Goal: Task Accomplishment & Management: Use online tool/utility

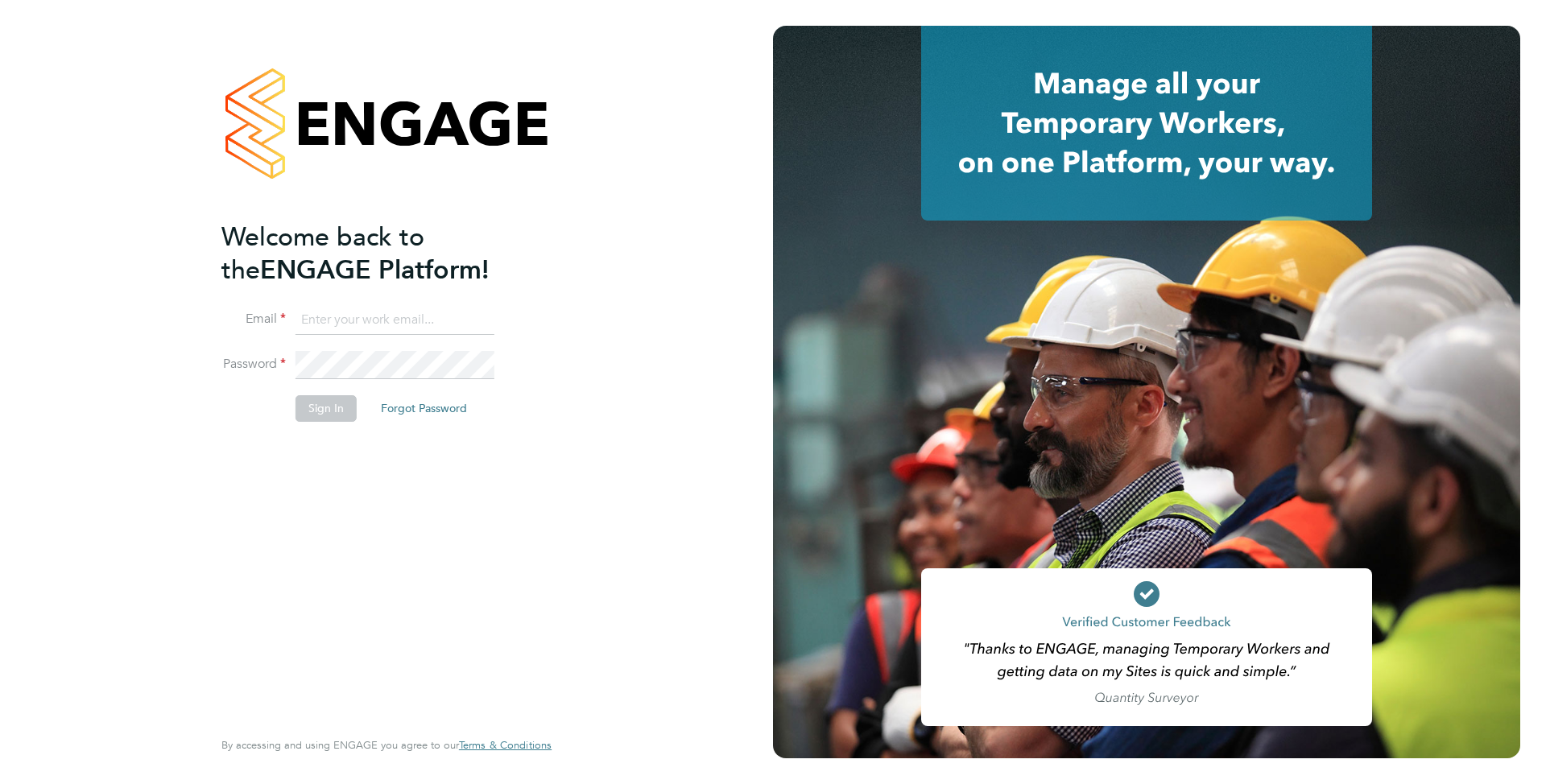
type input "[EMAIL_ADDRESS][DOMAIN_NAME]"
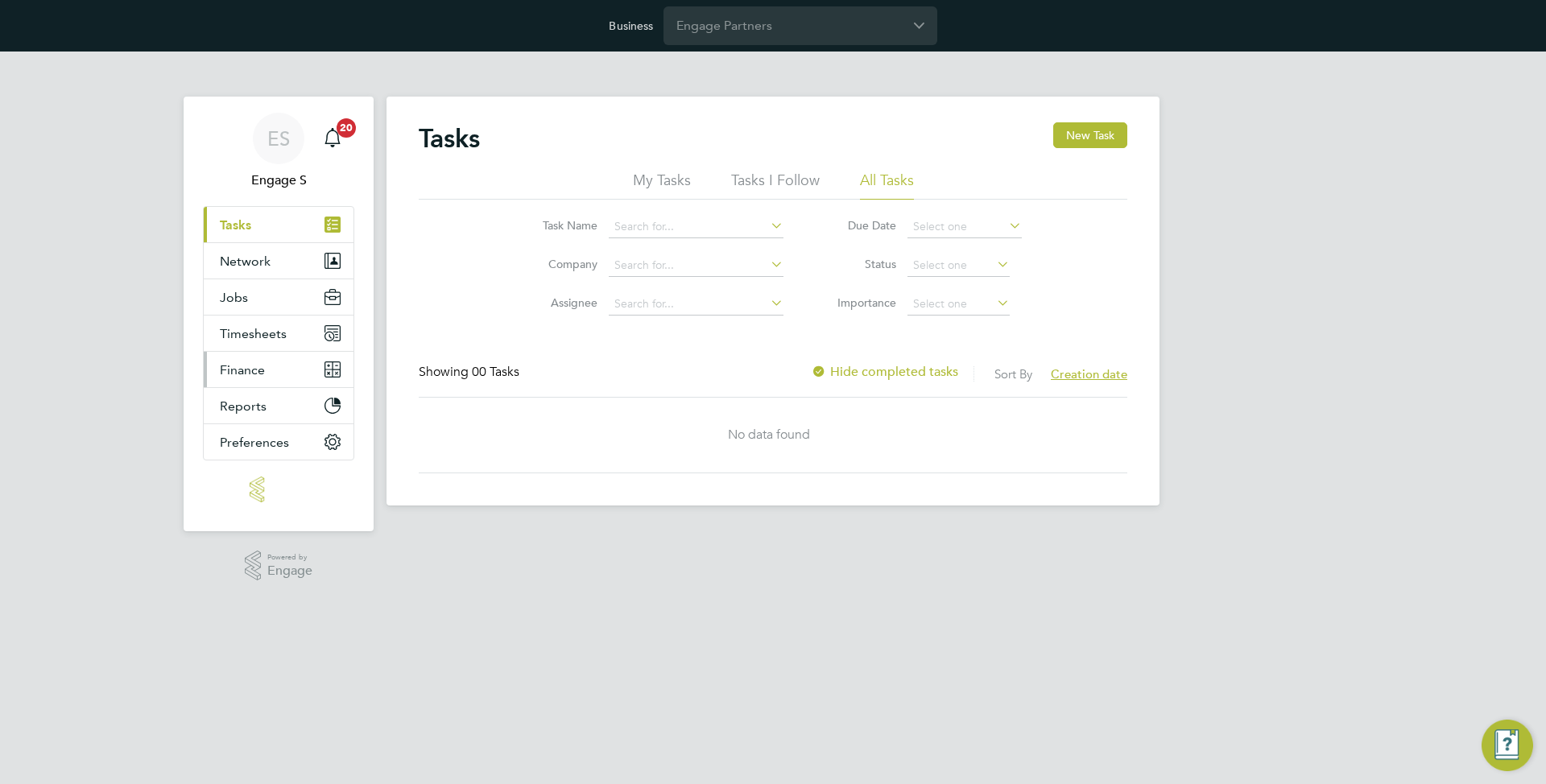
click at [259, 364] on span "Finance" at bounding box center [242, 370] width 45 height 15
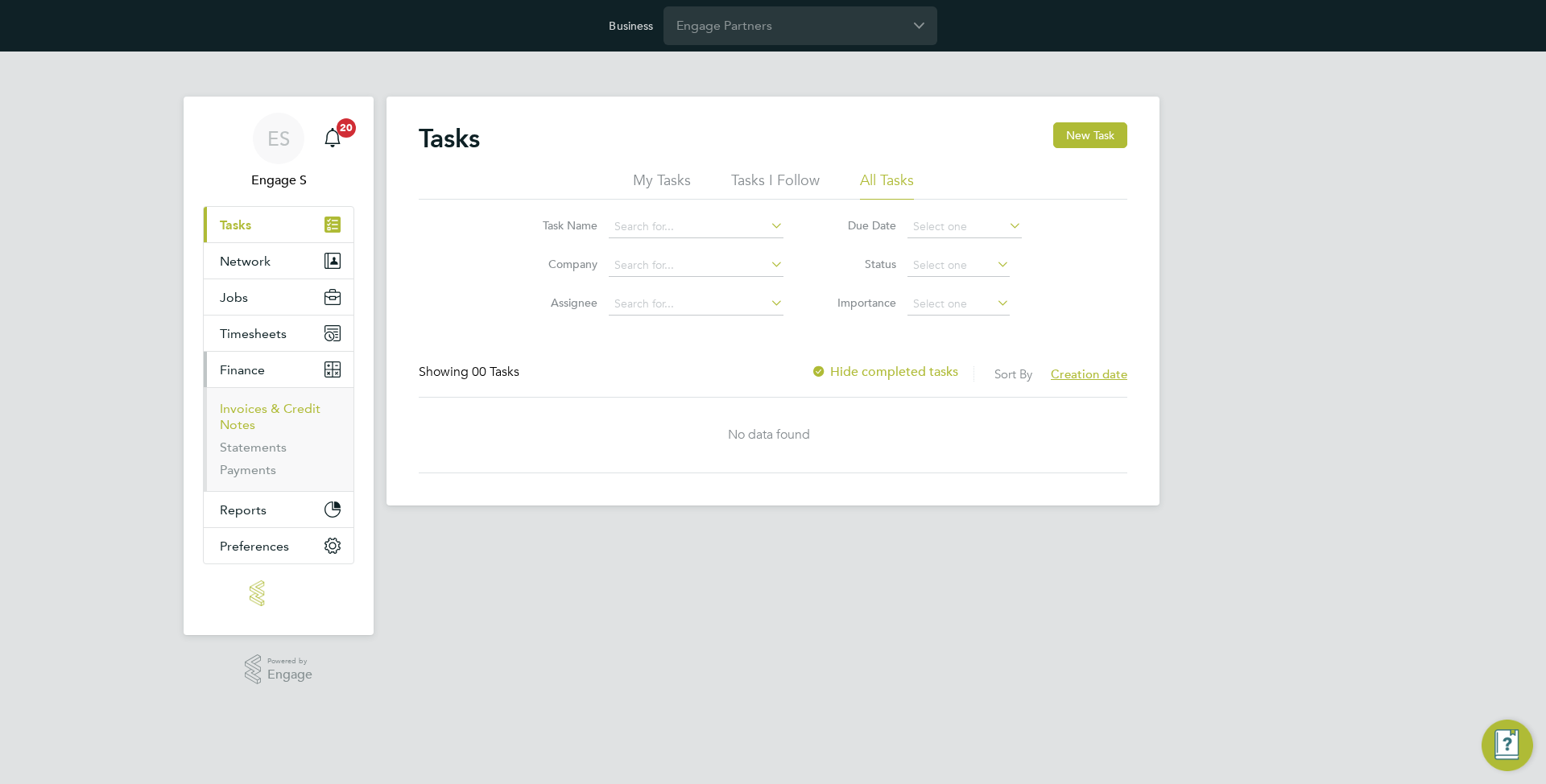
click at [263, 412] on link "Invoices & Credit Notes" at bounding box center [270, 416] width 101 height 32
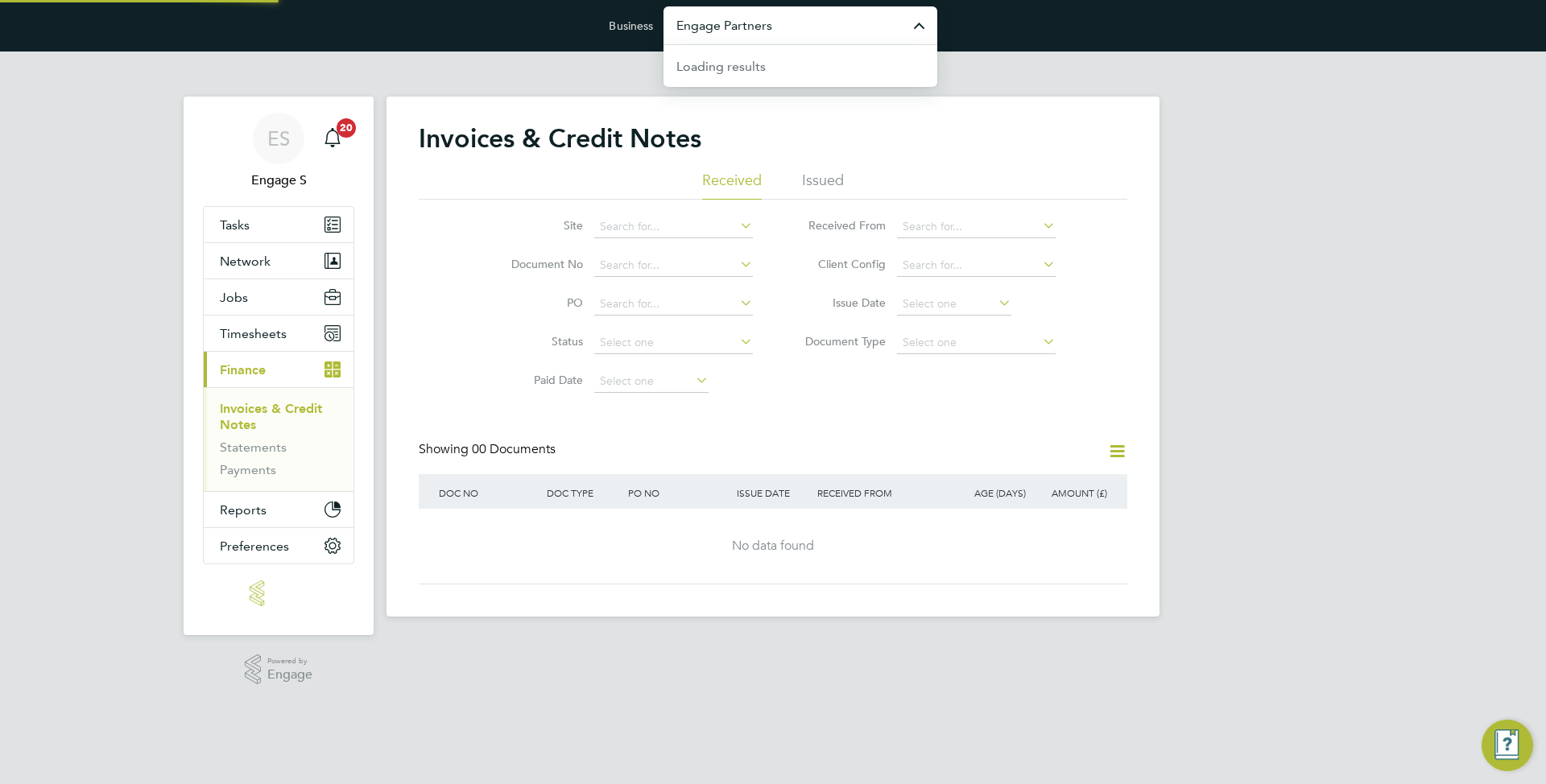
click at [740, 31] on input "Engage Partners" at bounding box center [800, 26] width 273 height 38
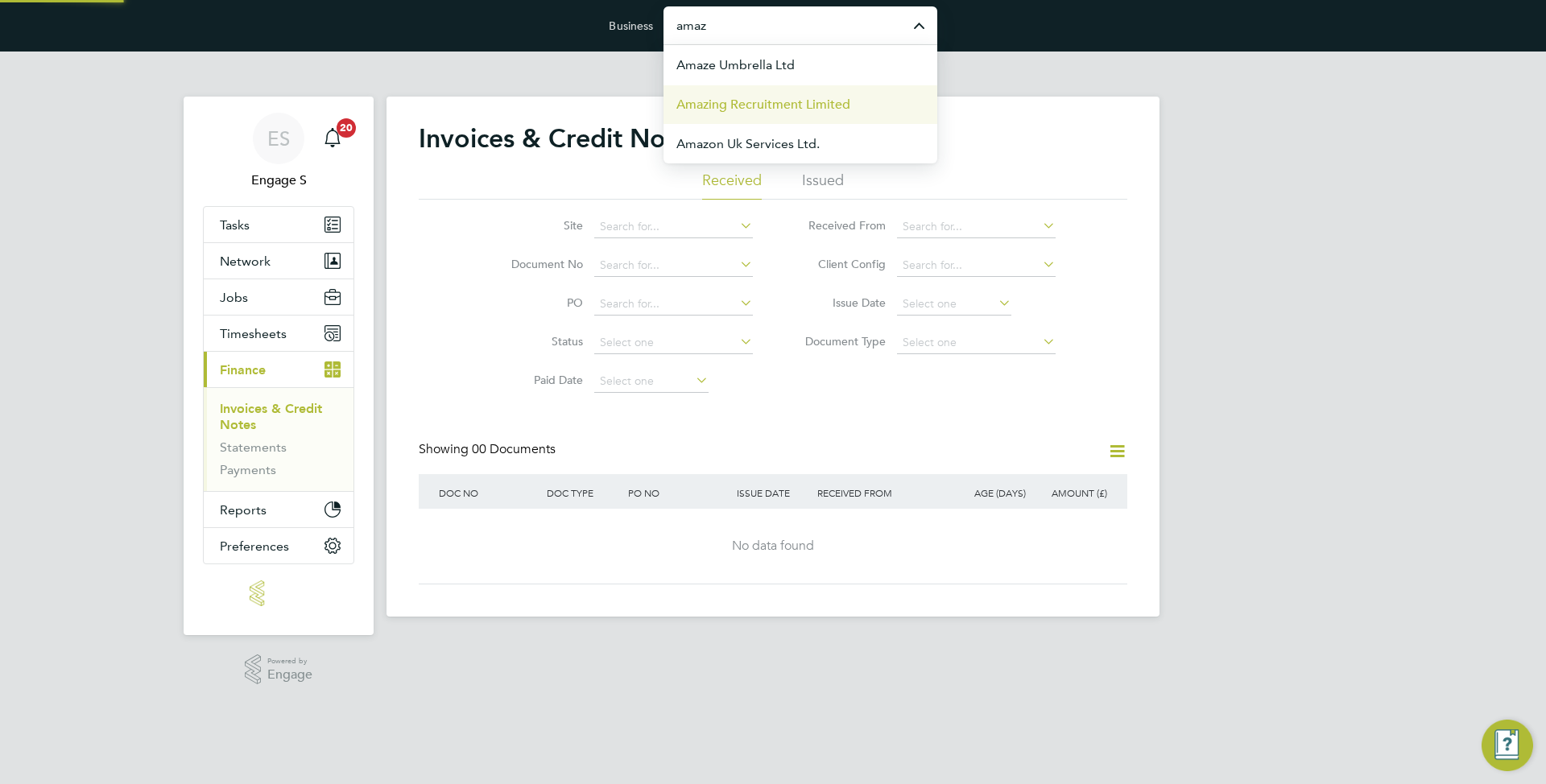
click at [770, 104] on span "Amazing Recruitment Limited" at bounding box center [764, 104] width 174 height 20
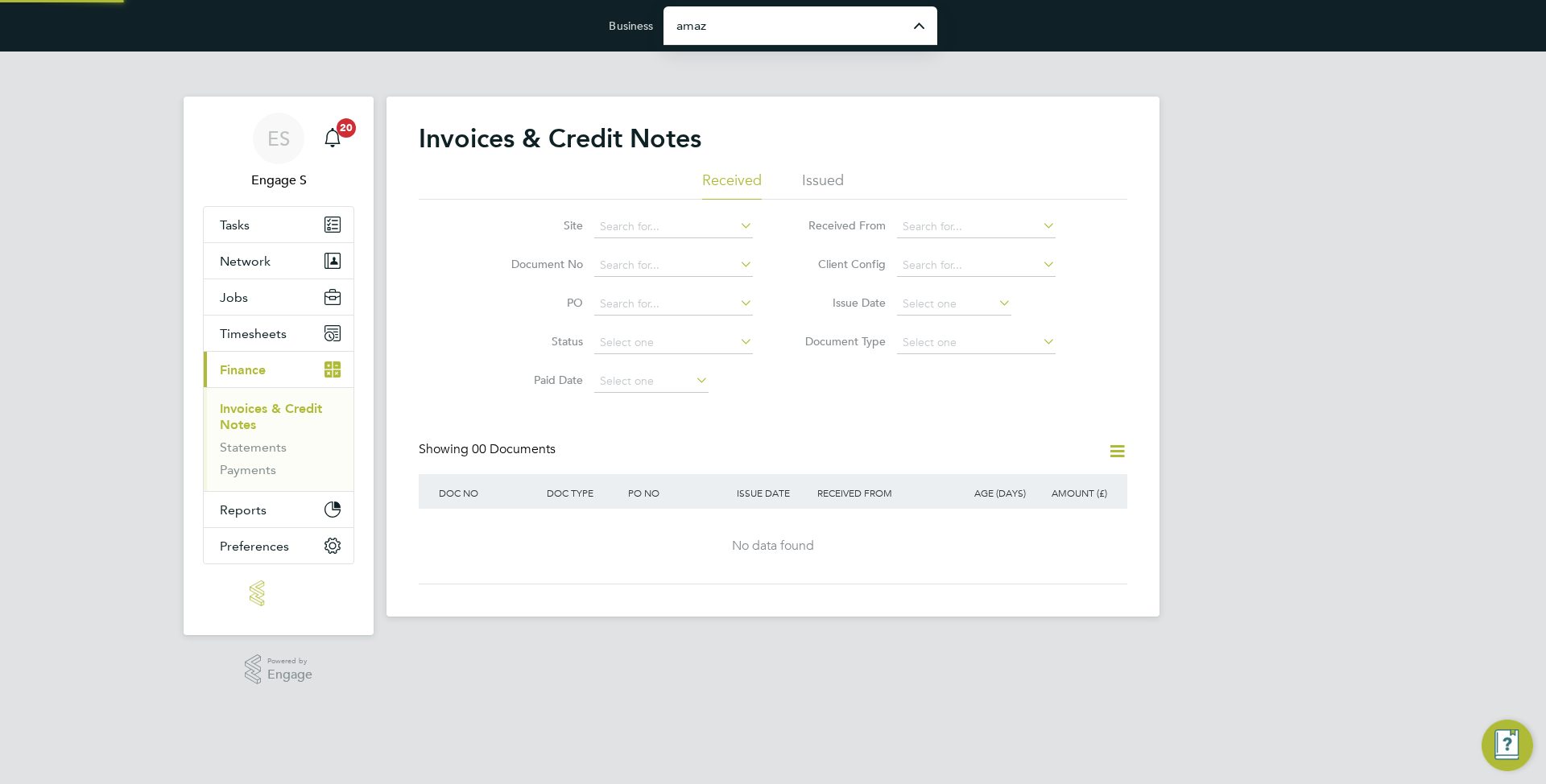
type input "Amazing Recruitment Limited"
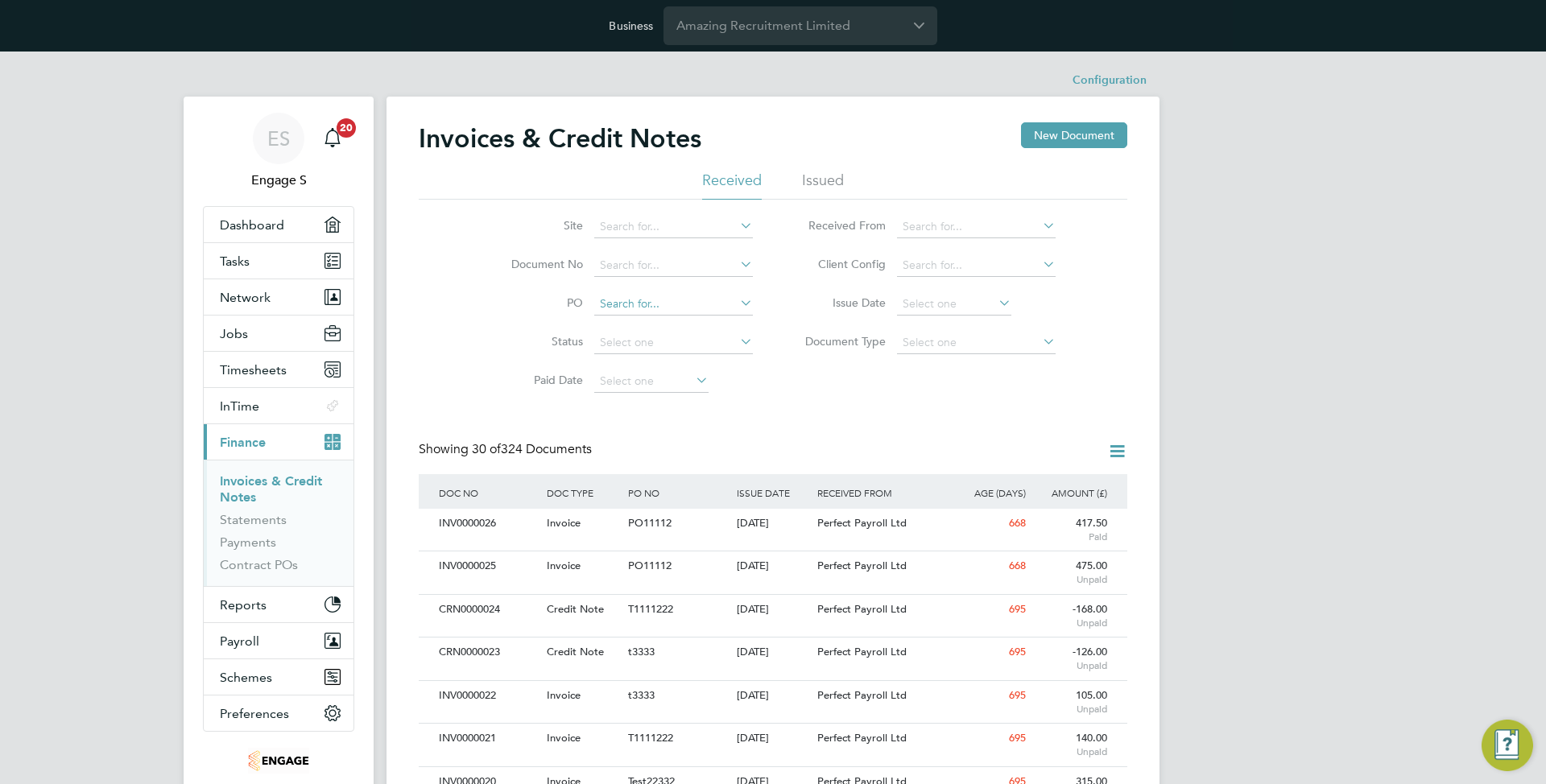
click at [652, 301] on input at bounding box center [674, 304] width 159 height 22
click at [536, 350] on li "Status" at bounding box center [621, 342] width 302 height 38
click at [637, 266] on input at bounding box center [674, 266] width 159 height 22
click at [559, 319] on li "PO" at bounding box center [621, 304] width 302 height 38
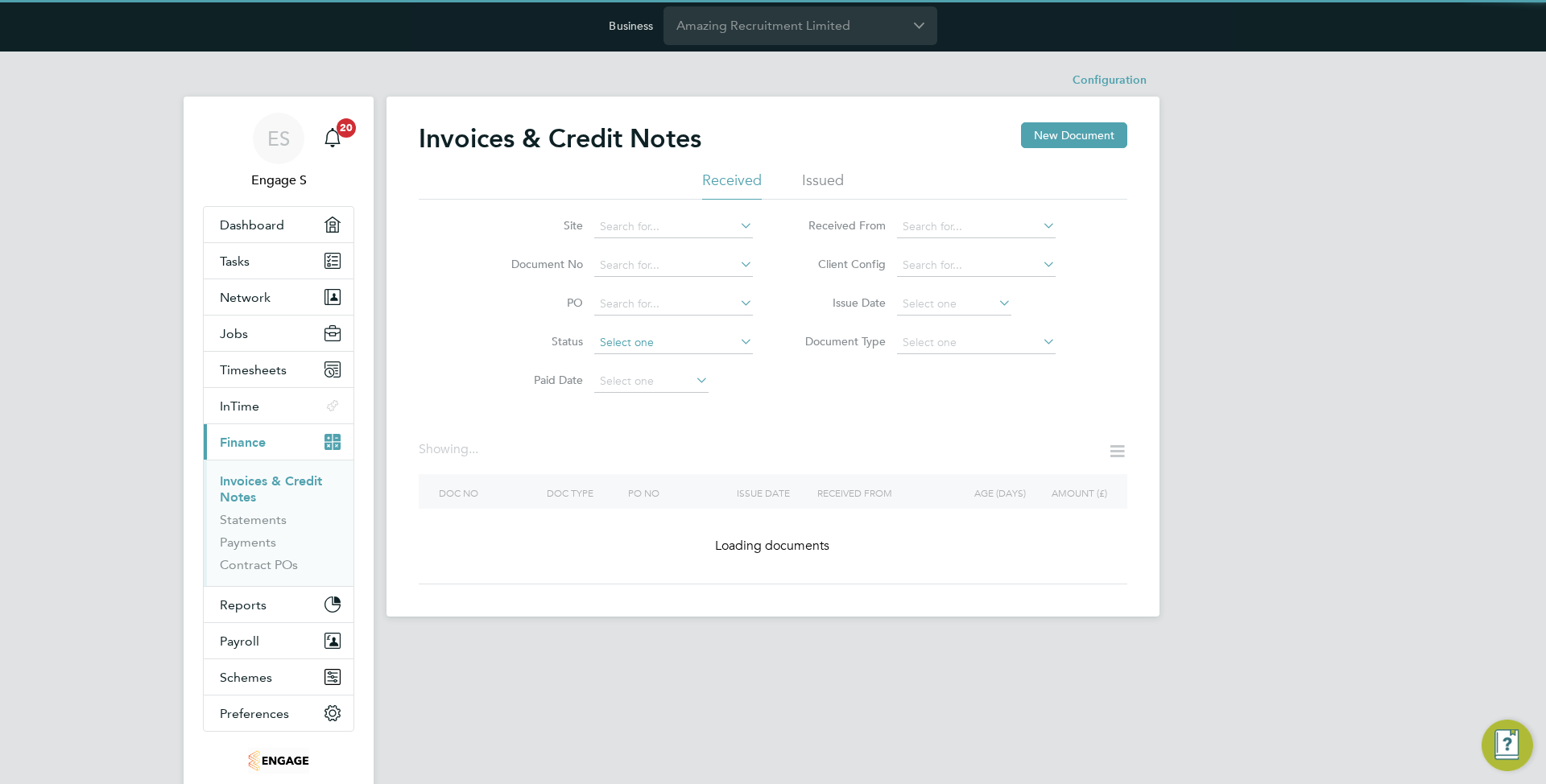
click at [624, 308] on input at bounding box center [674, 304] width 159 height 22
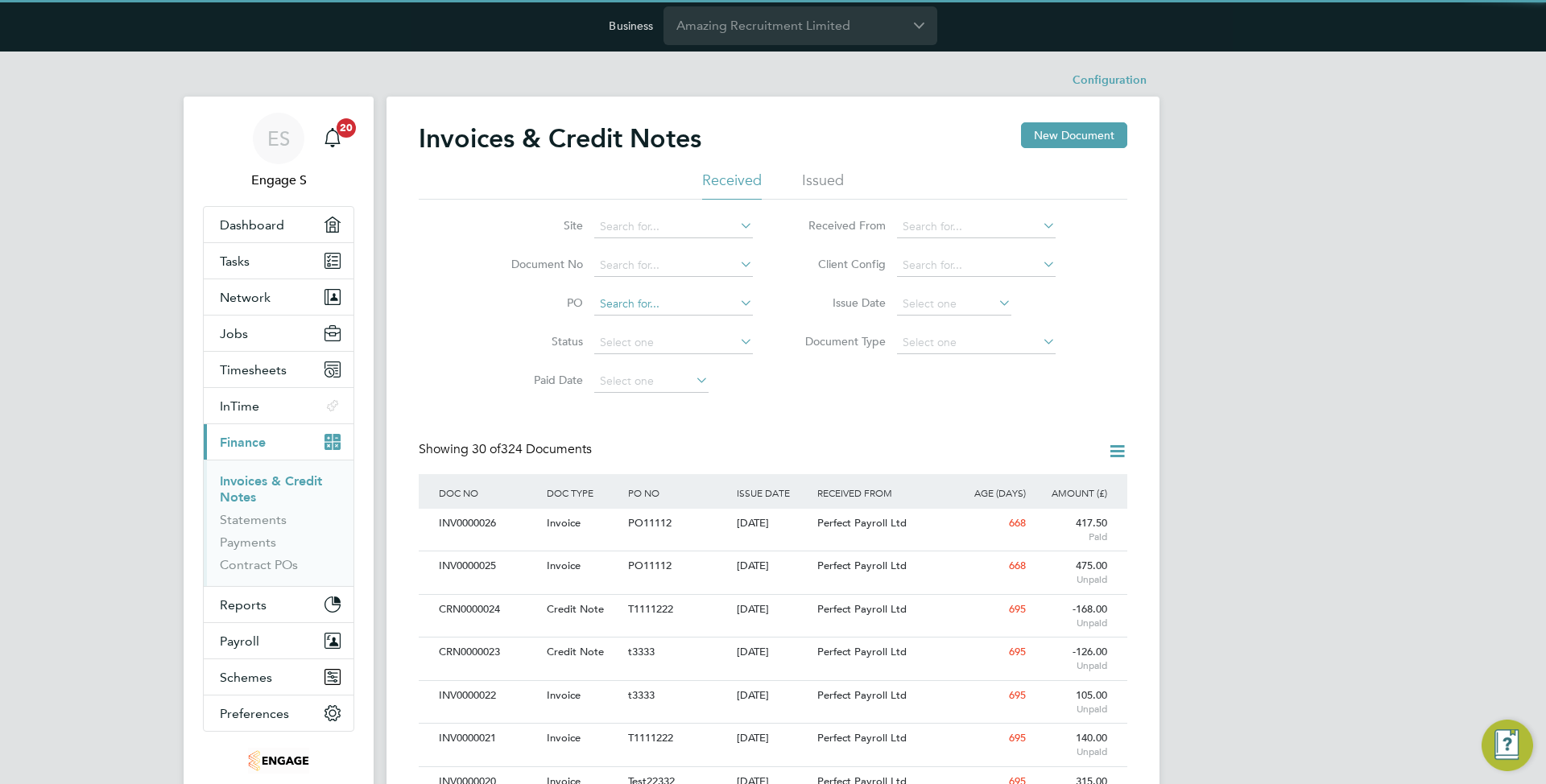
click at [635, 341] on input at bounding box center [674, 342] width 159 height 22
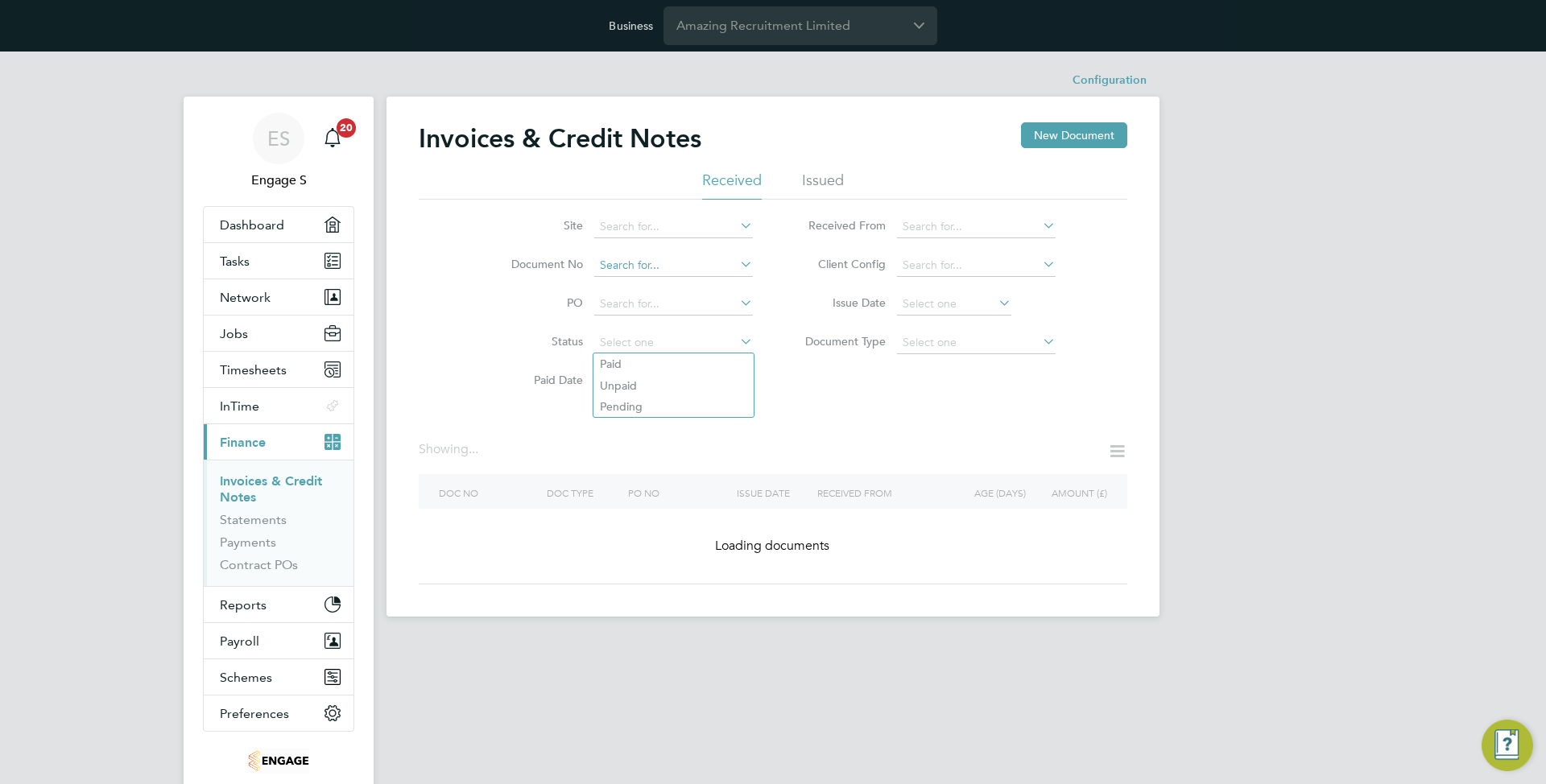
click at [641, 270] on input at bounding box center [674, 266] width 159 height 22
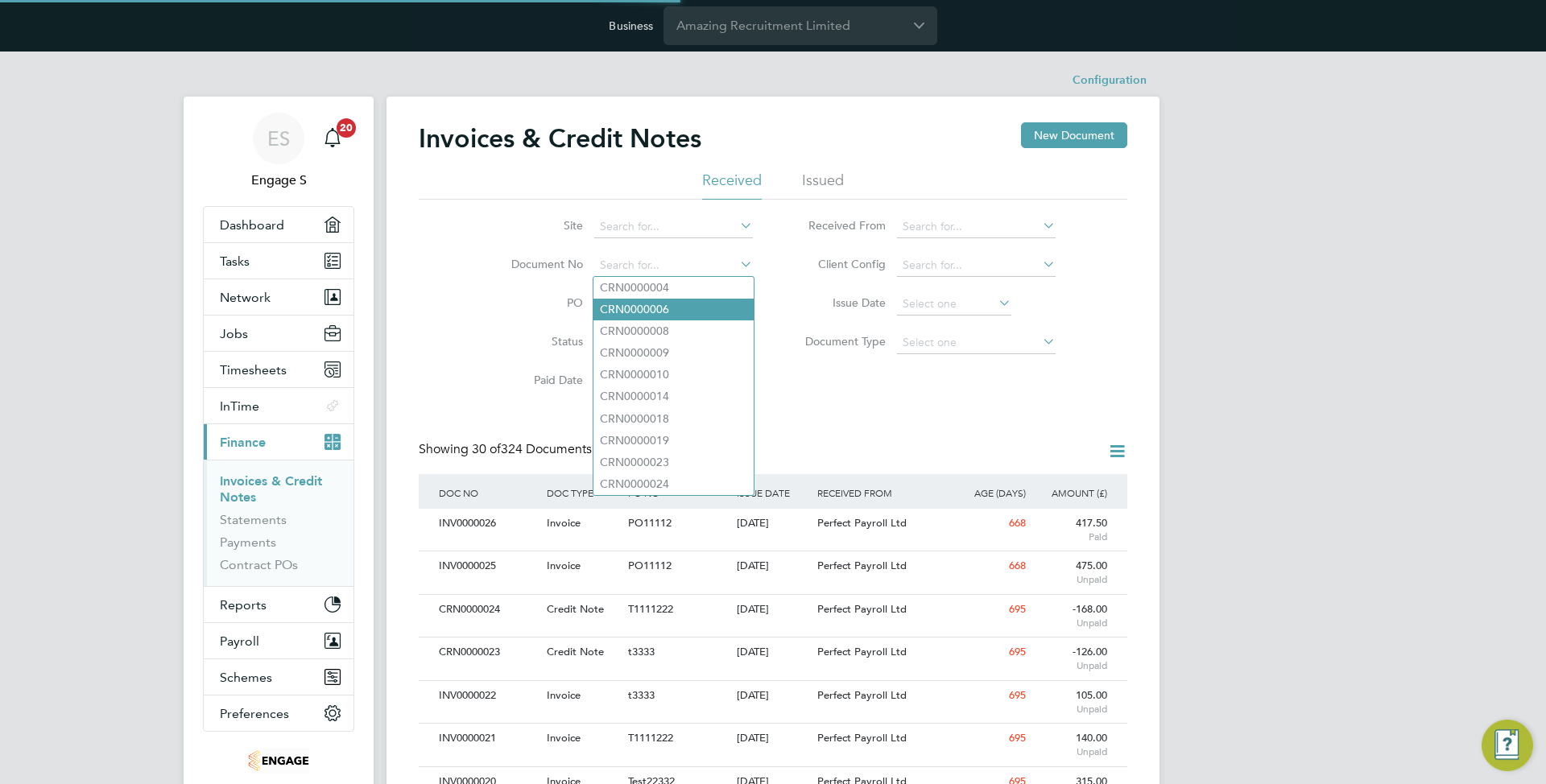
click at [653, 307] on li "CRN0000006" at bounding box center [674, 309] width 161 height 21
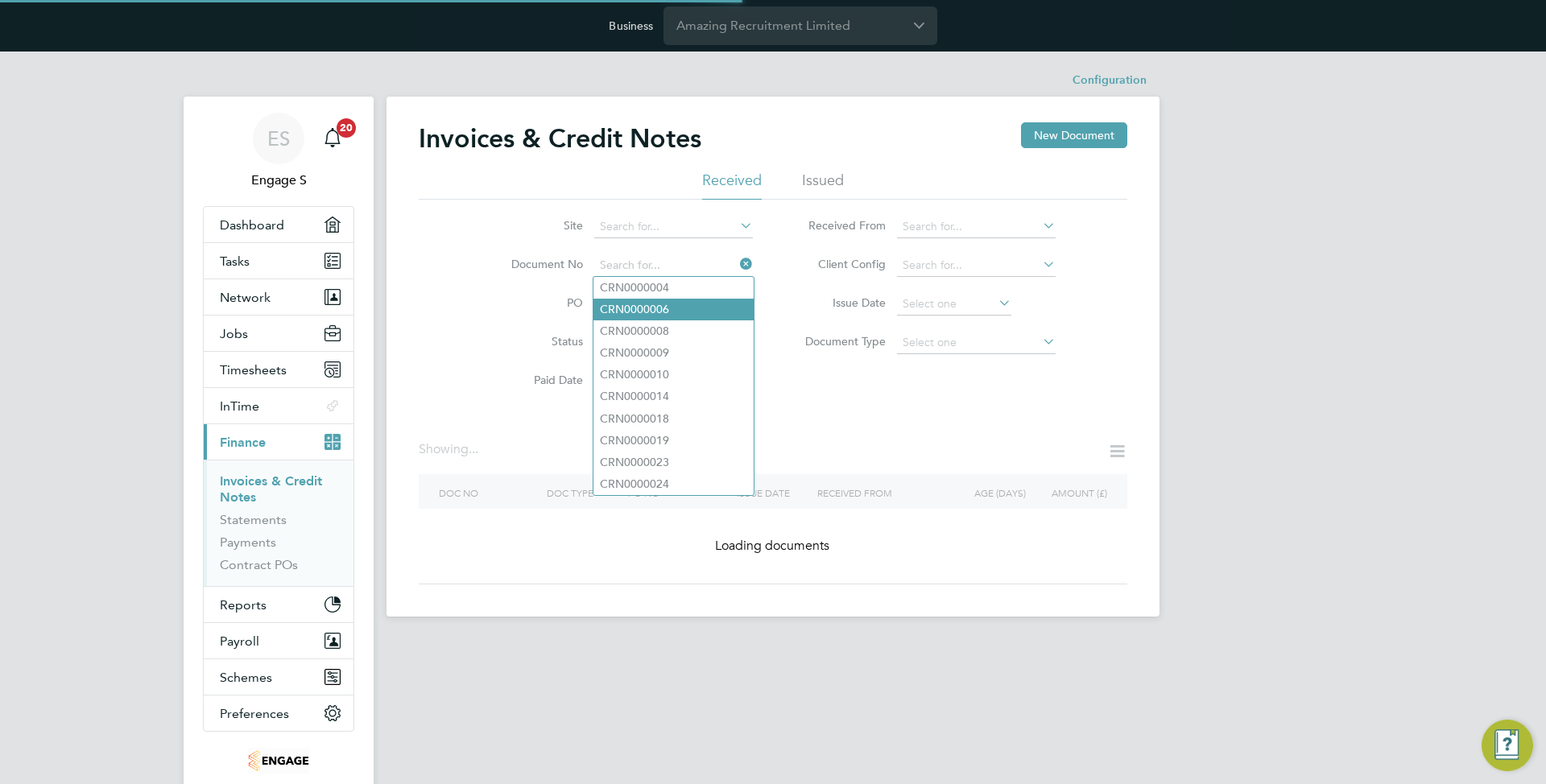
type input "CRN0000006"
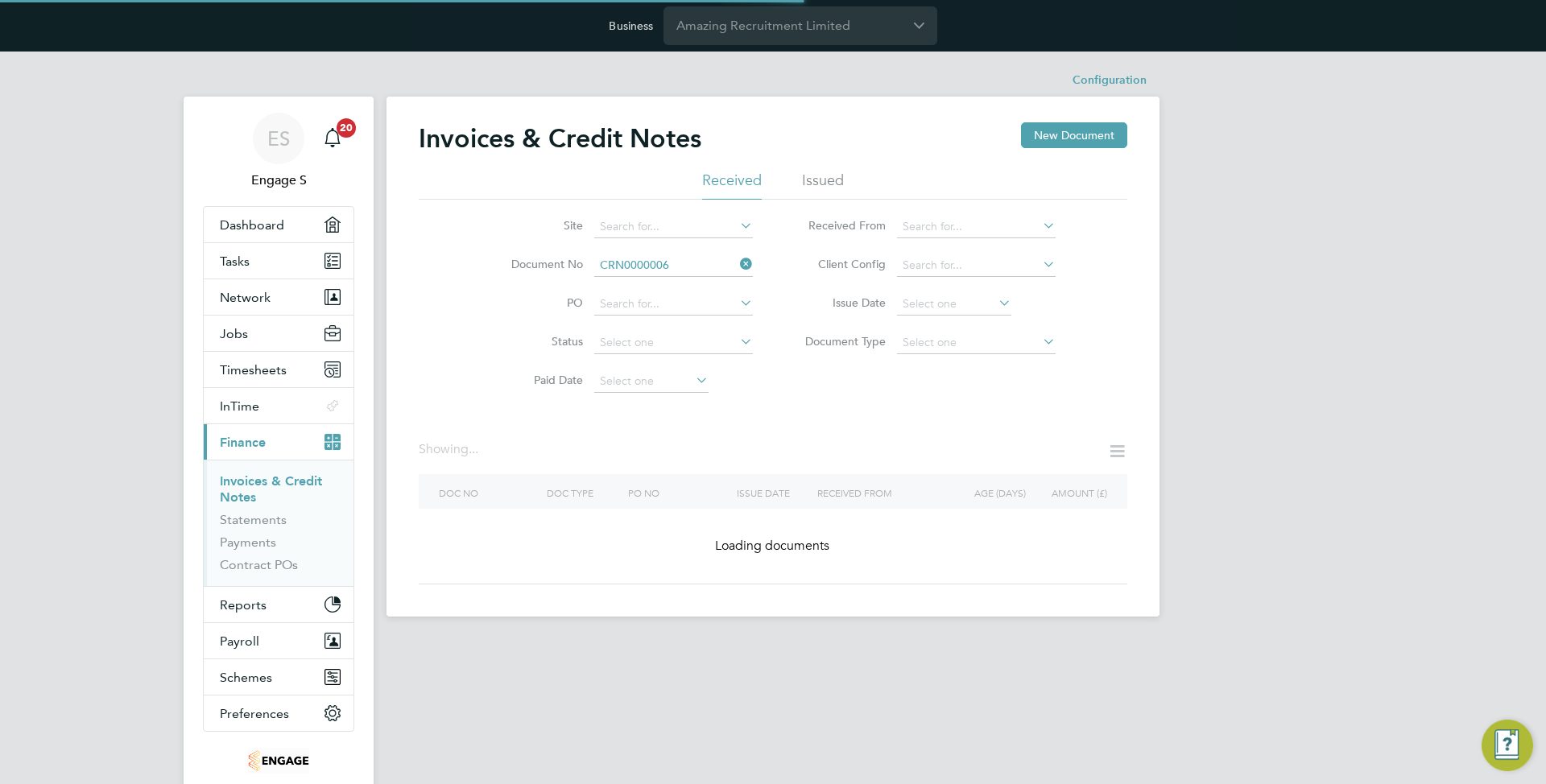
click at [659, 314] on li "CRN0000006" at bounding box center [674, 309] width 161 height 21
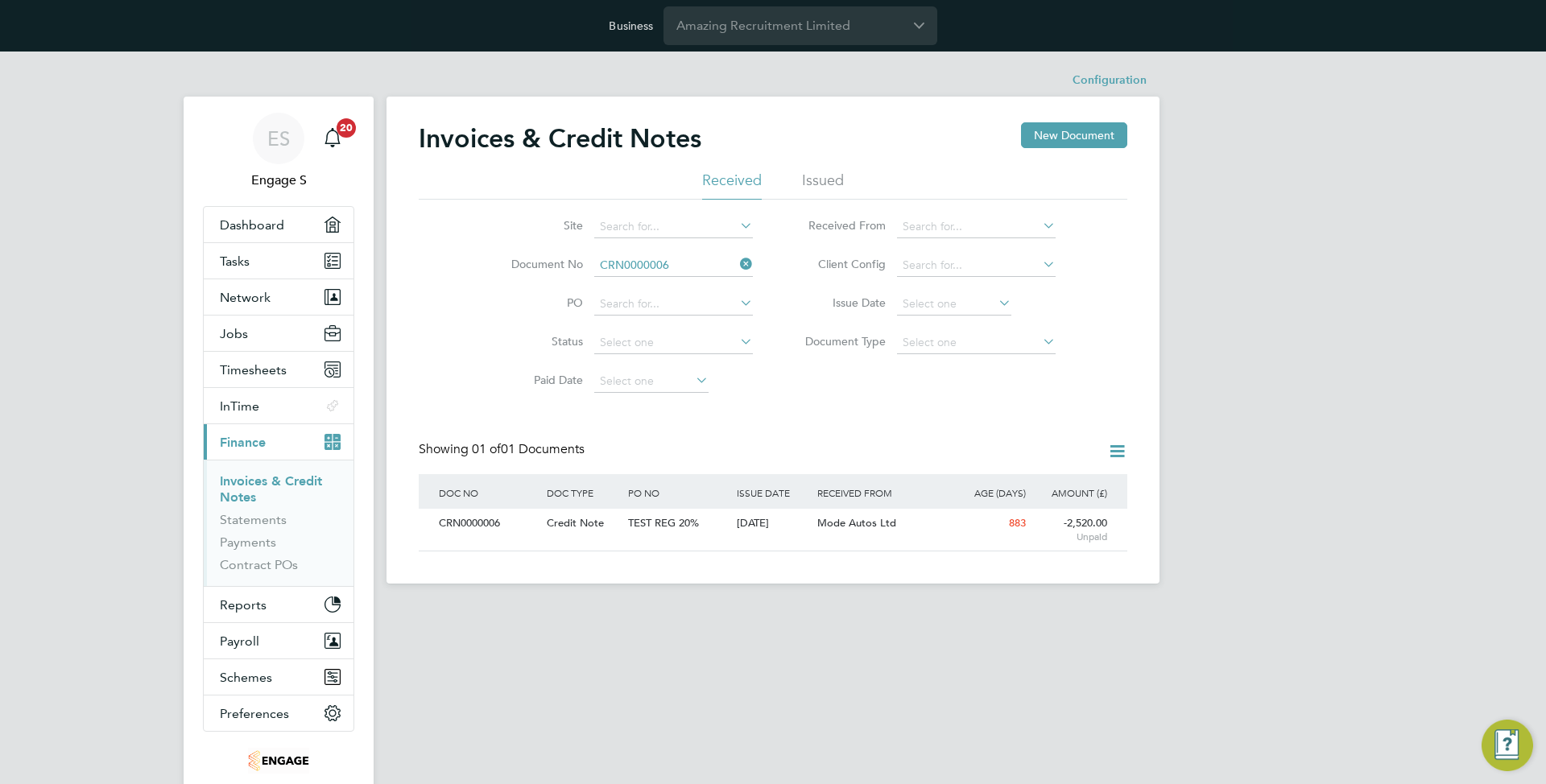
click at [659, 314] on div "Configuration Configuration Invoices & Credit Notes New Document Received Issue…" at bounding box center [772, 324] width 773 height 519
click at [648, 330] on li "0" at bounding box center [674, 326] width 161 height 21
type input "0"
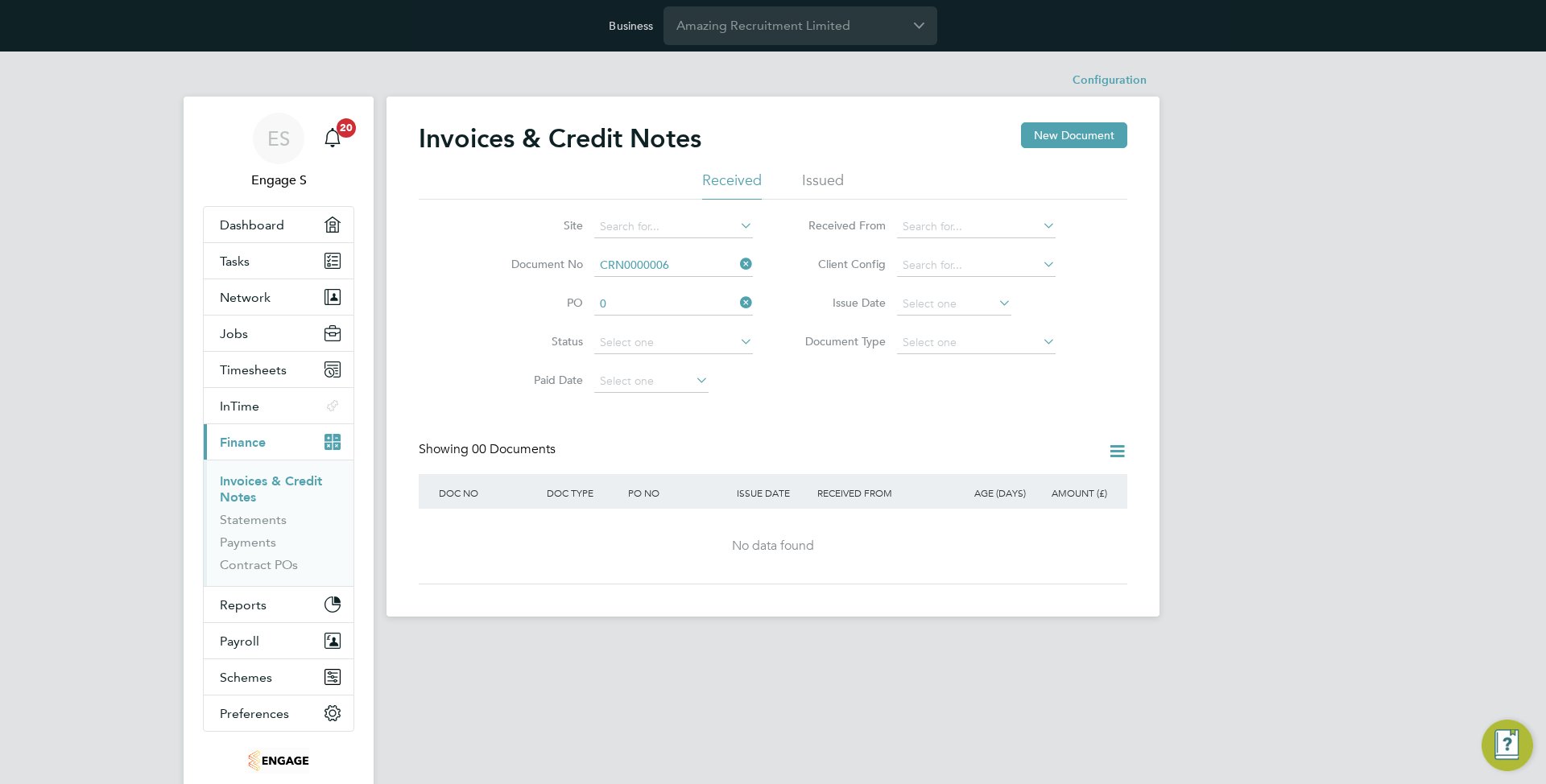
click at [736, 302] on icon at bounding box center [736, 302] width 0 height 22
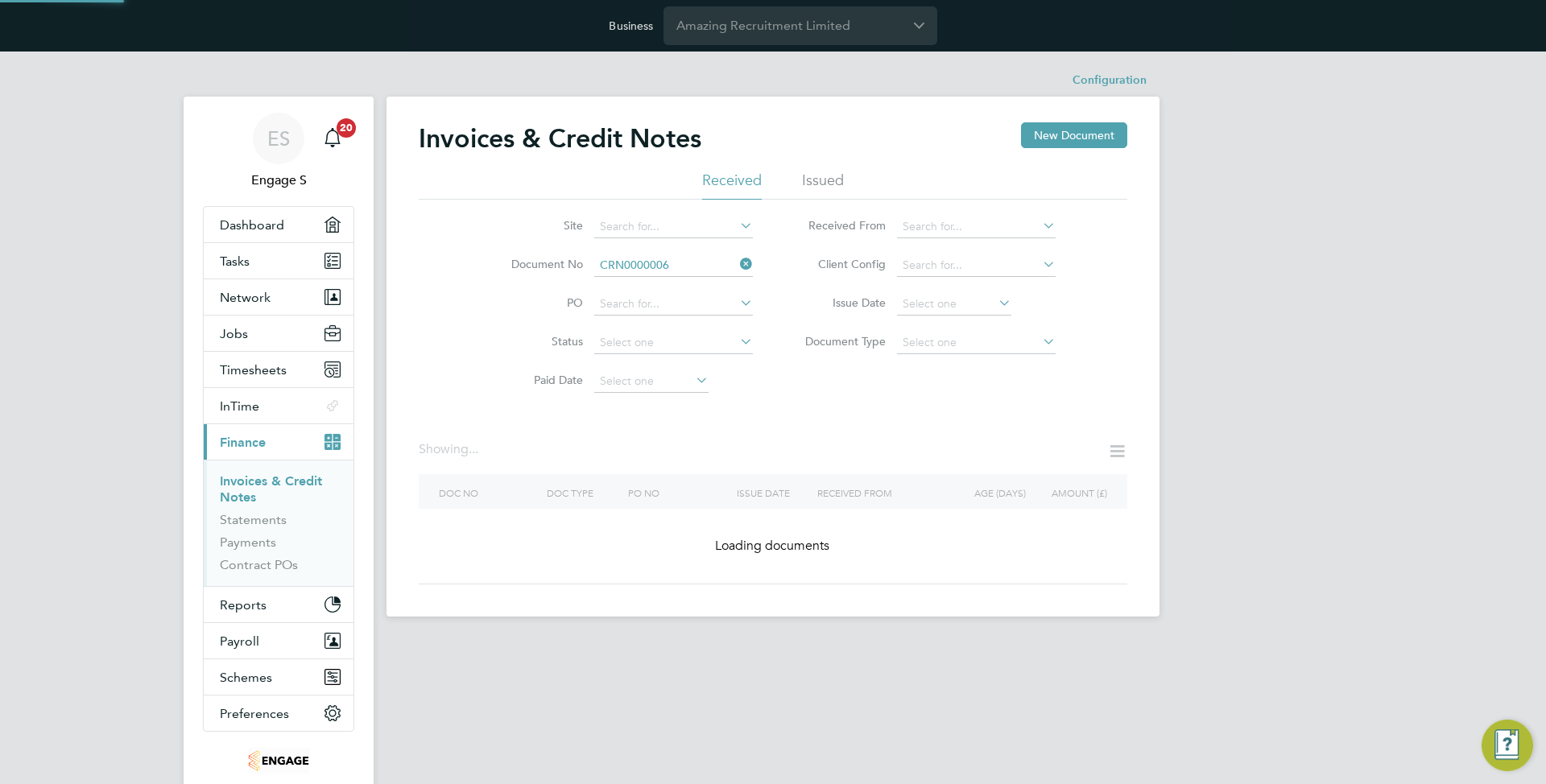
click at [736, 261] on icon at bounding box center [736, 264] width 0 height 22
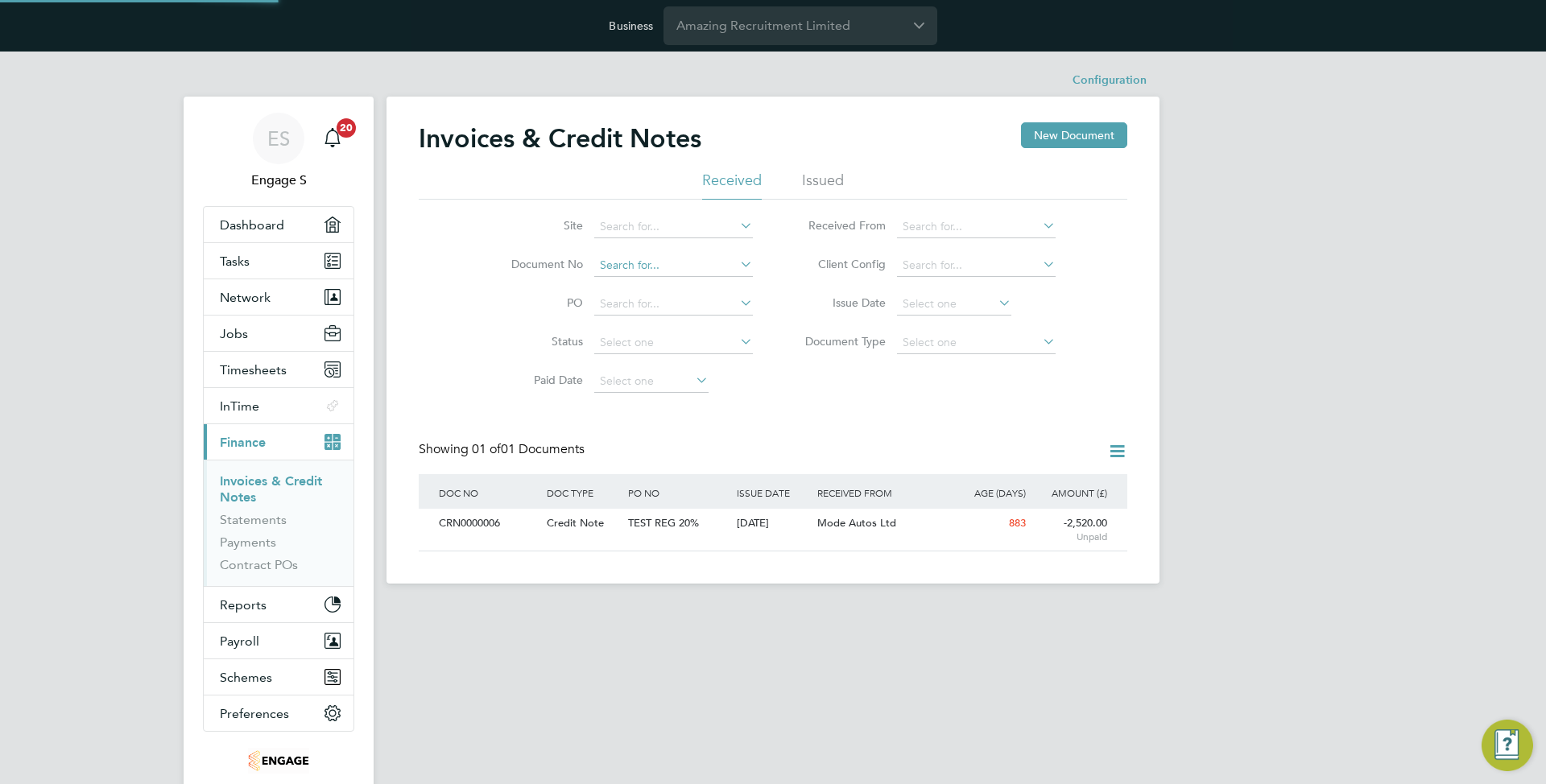
click at [700, 265] on input at bounding box center [674, 266] width 159 height 22
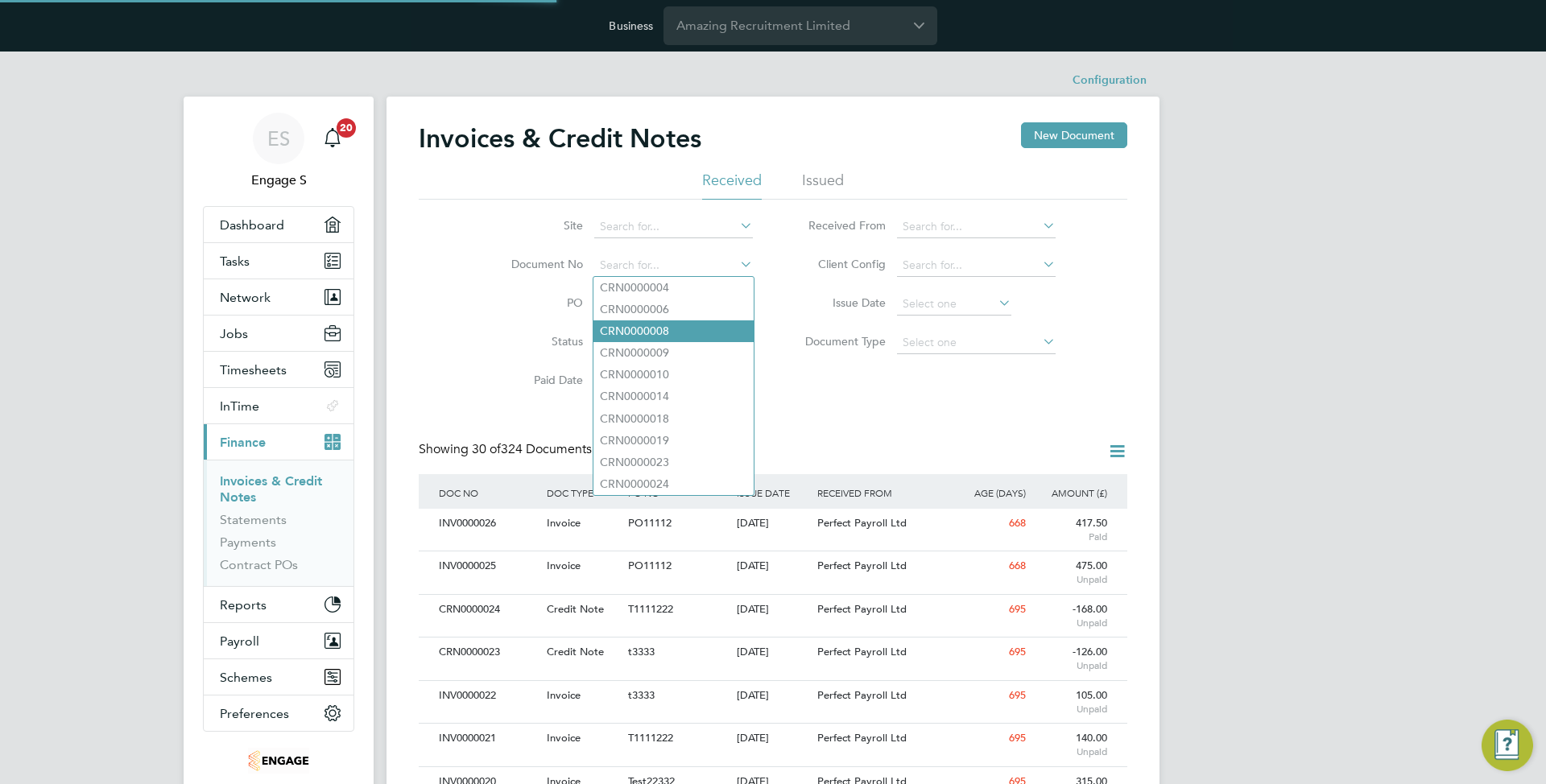
click at [628, 330] on li "CRN0000008" at bounding box center [674, 331] width 161 height 21
type input "CRN0000008"
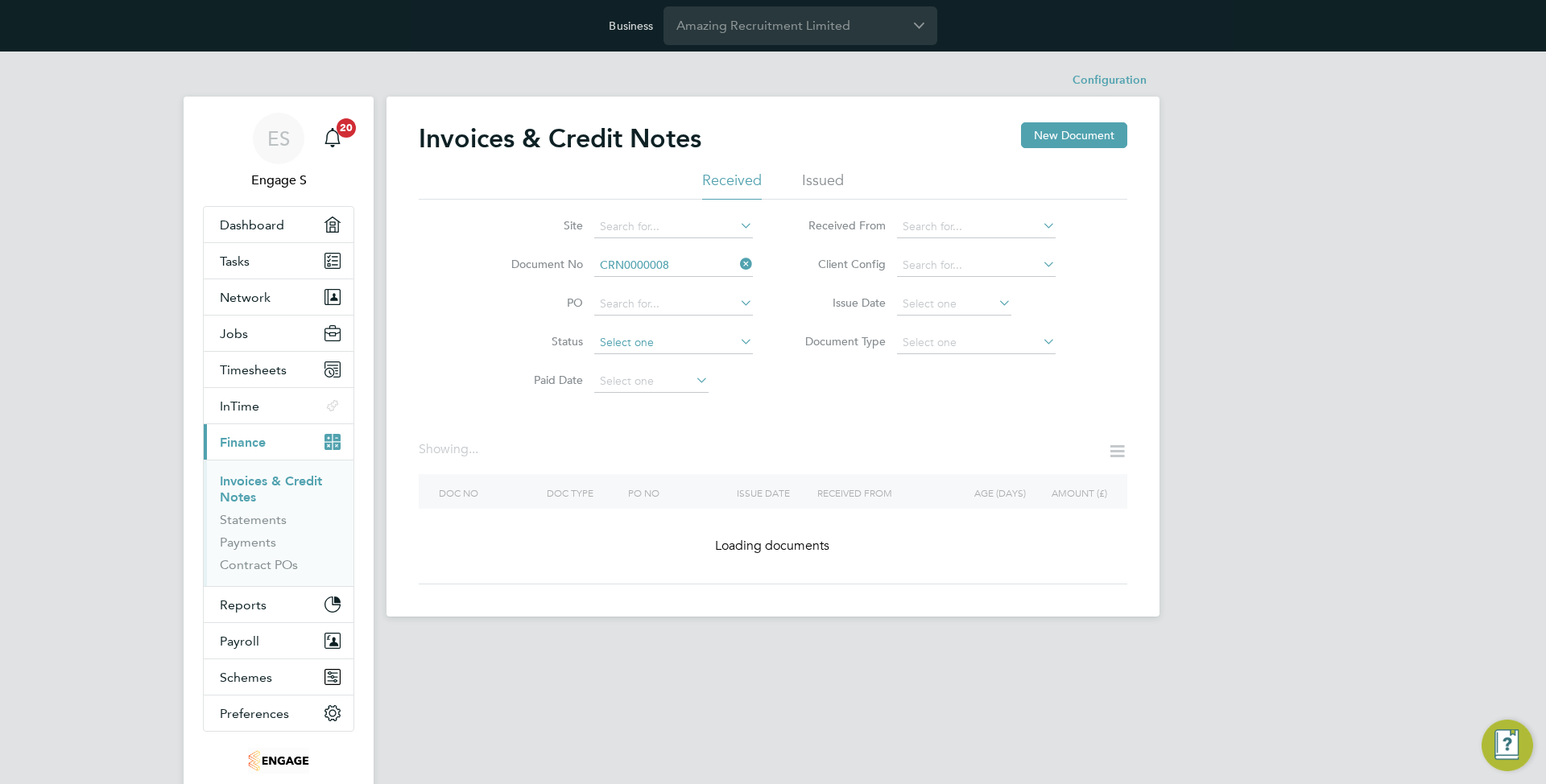
click at [644, 330] on li "Status" at bounding box center [621, 342] width 302 height 38
click at [640, 342] on input at bounding box center [674, 342] width 159 height 22
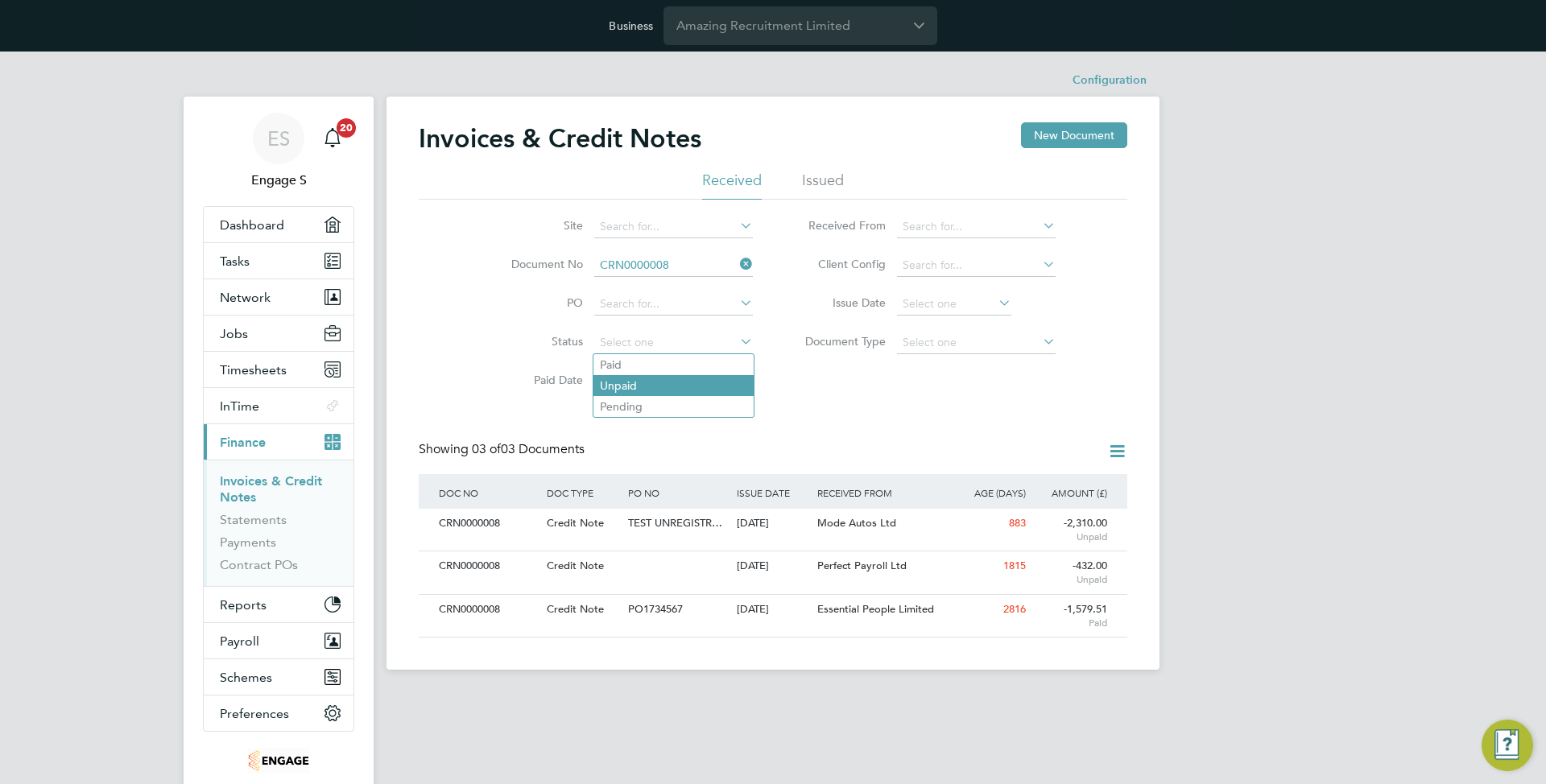
click at [643, 375] on li "Unpaid" at bounding box center [674, 385] width 161 height 21
type input "Unpaid"
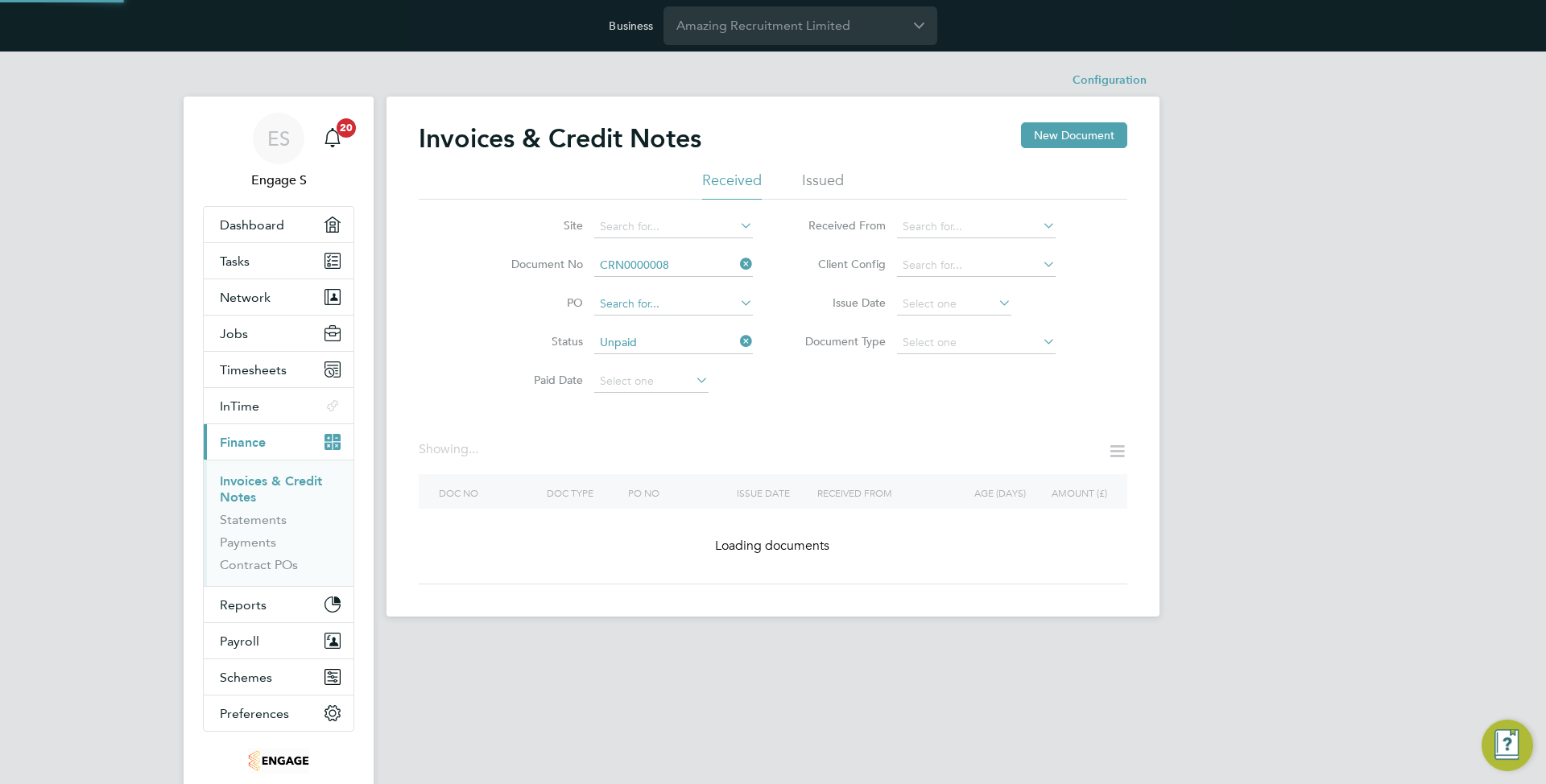
click at [682, 308] on input at bounding box center [674, 304] width 159 height 22
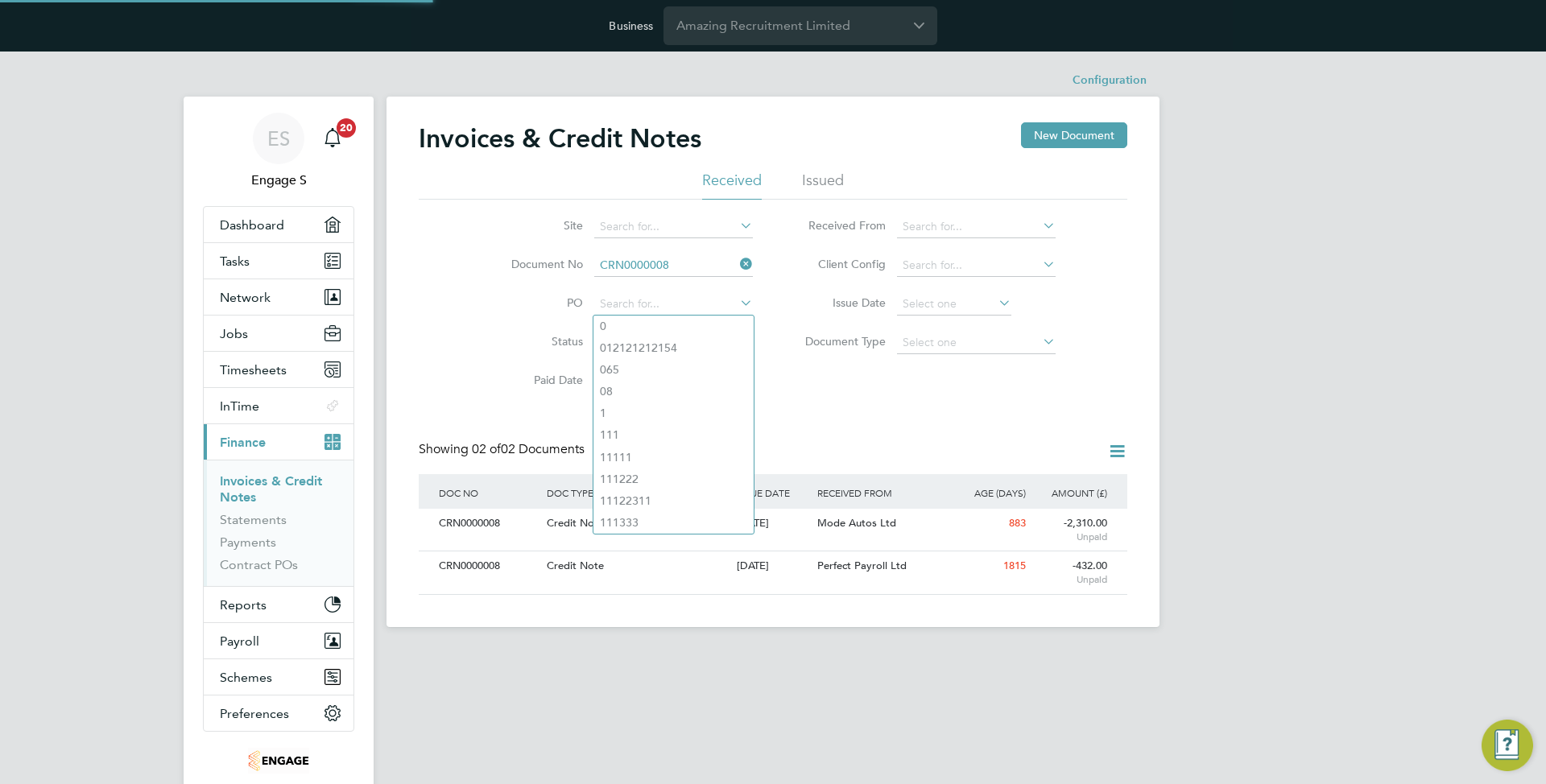
click at [654, 348] on li "012121212154" at bounding box center [674, 348] width 161 height 21
type input "012121212154"
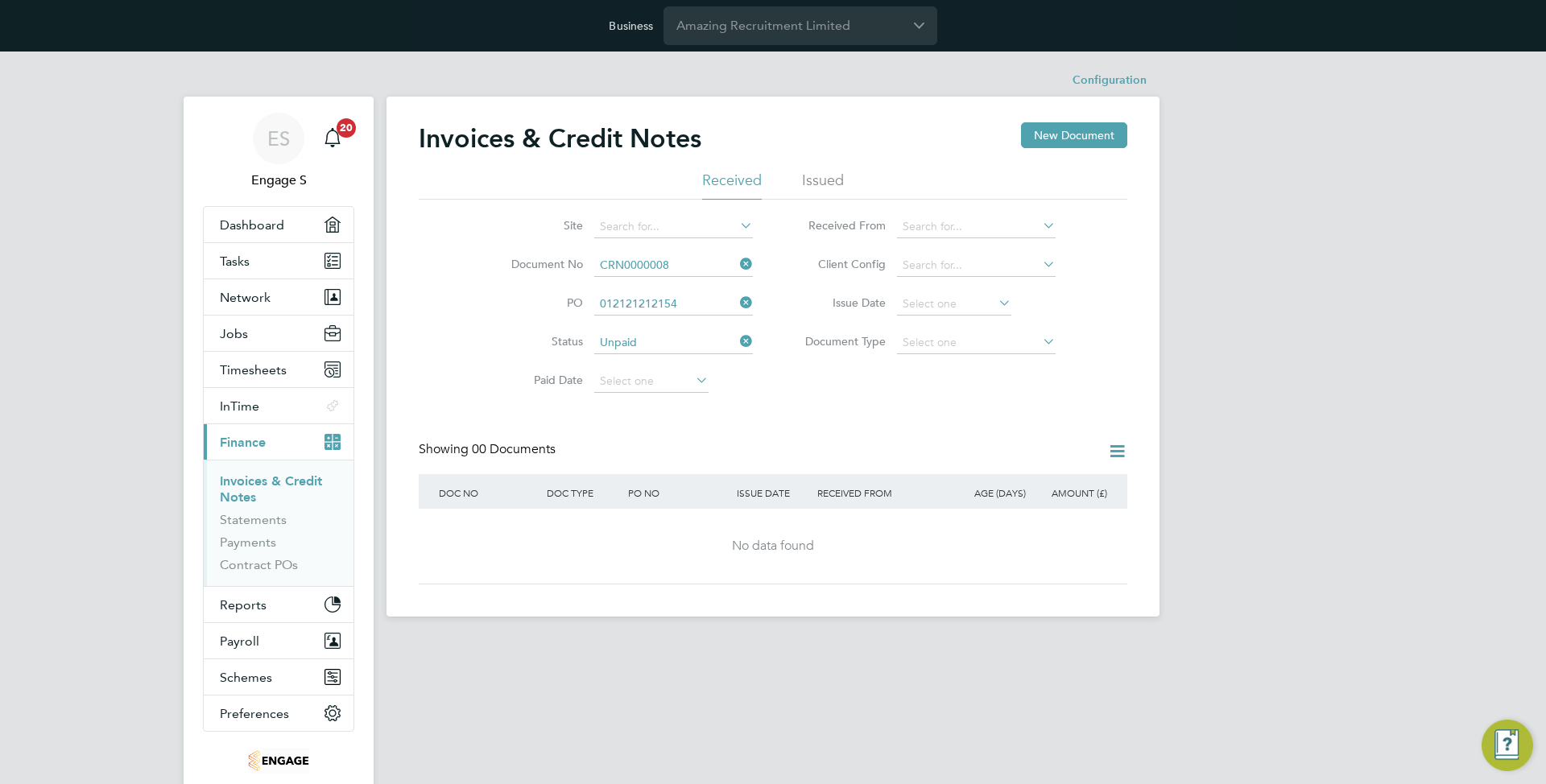
click at [736, 344] on icon at bounding box center [736, 341] width 0 height 22
click at [736, 304] on icon at bounding box center [736, 302] width 0 height 22
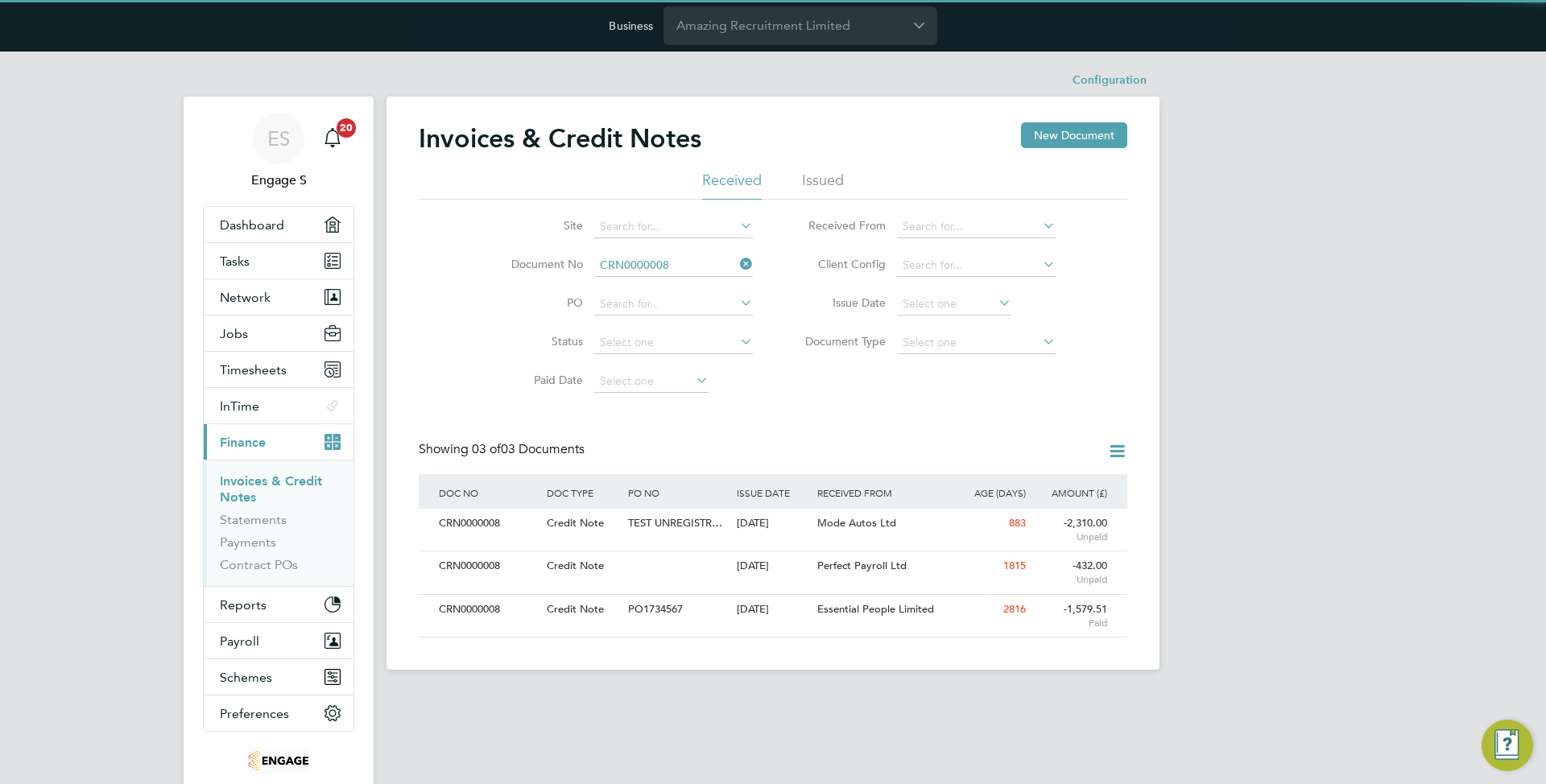
click at [736, 264] on icon at bounding box center [736, 264] width 0 height 22
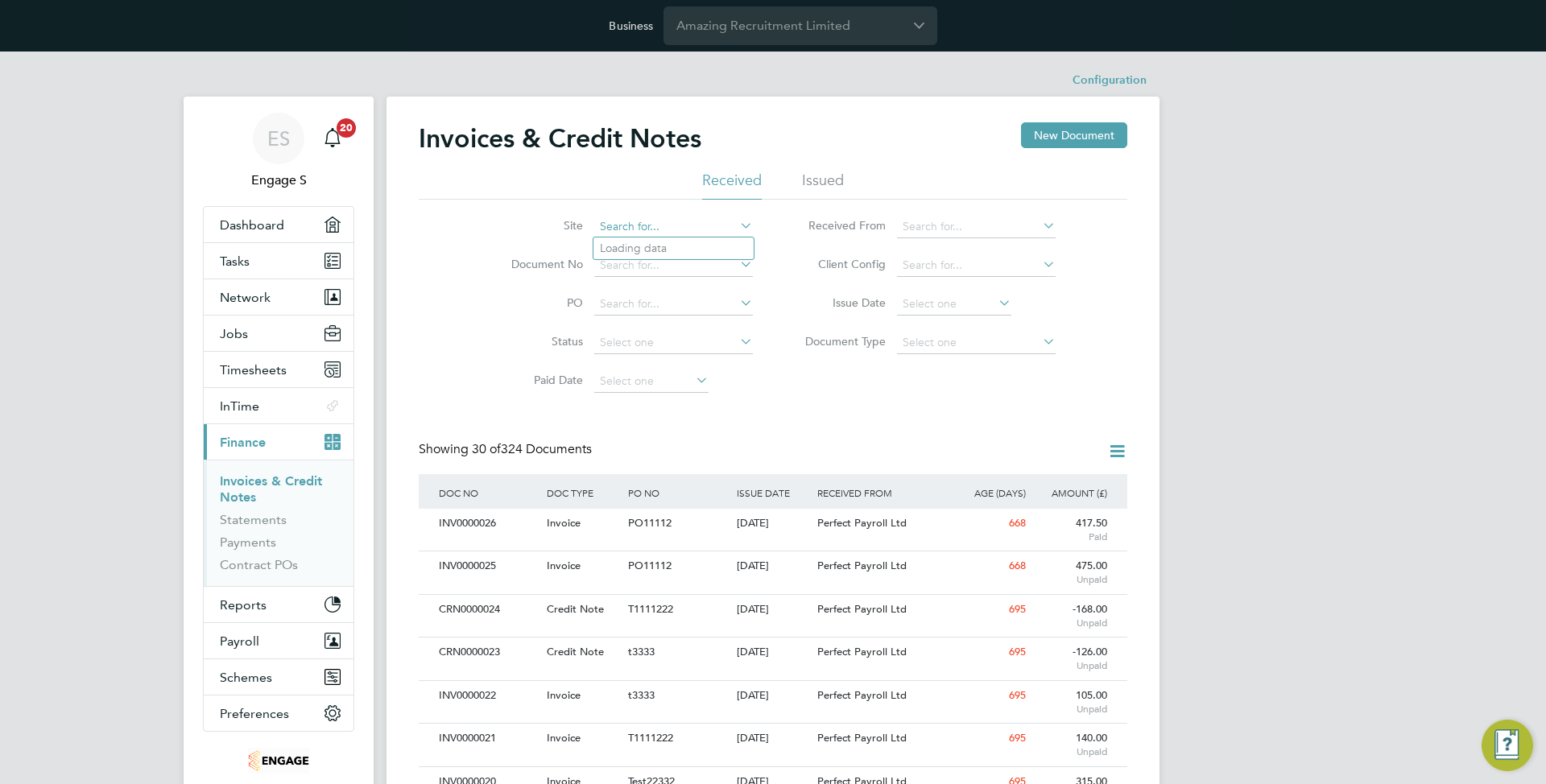
click at [627, 229] on input at bounding box center [674, 227] width 159 height 22
click at [642, 266] on li "A Site" at bounding box center [690, 270] width 193 height 21
type input "A Site"
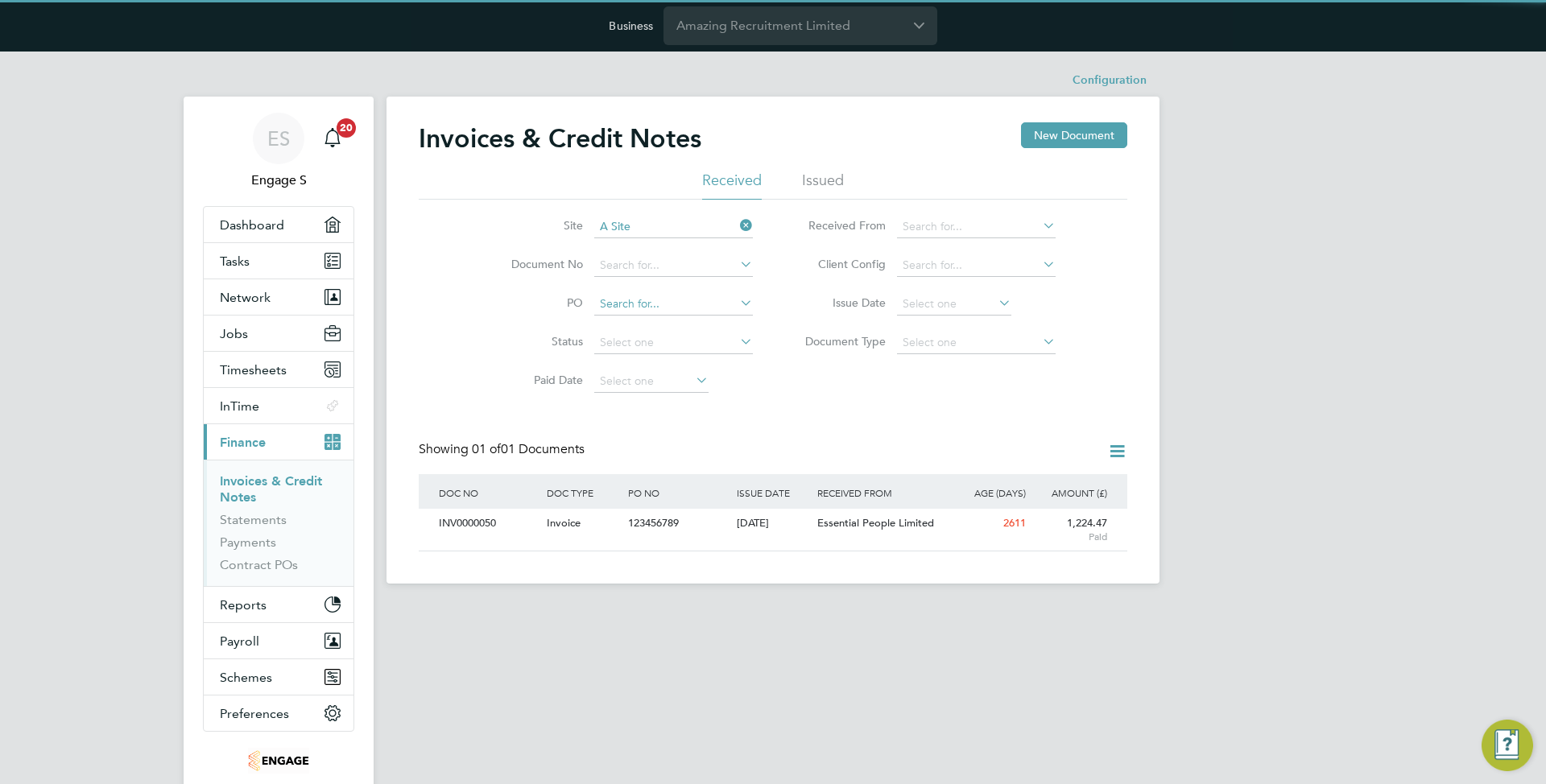
click at [650, 295] on input at bounding box center [674, 304] width 159 height 22
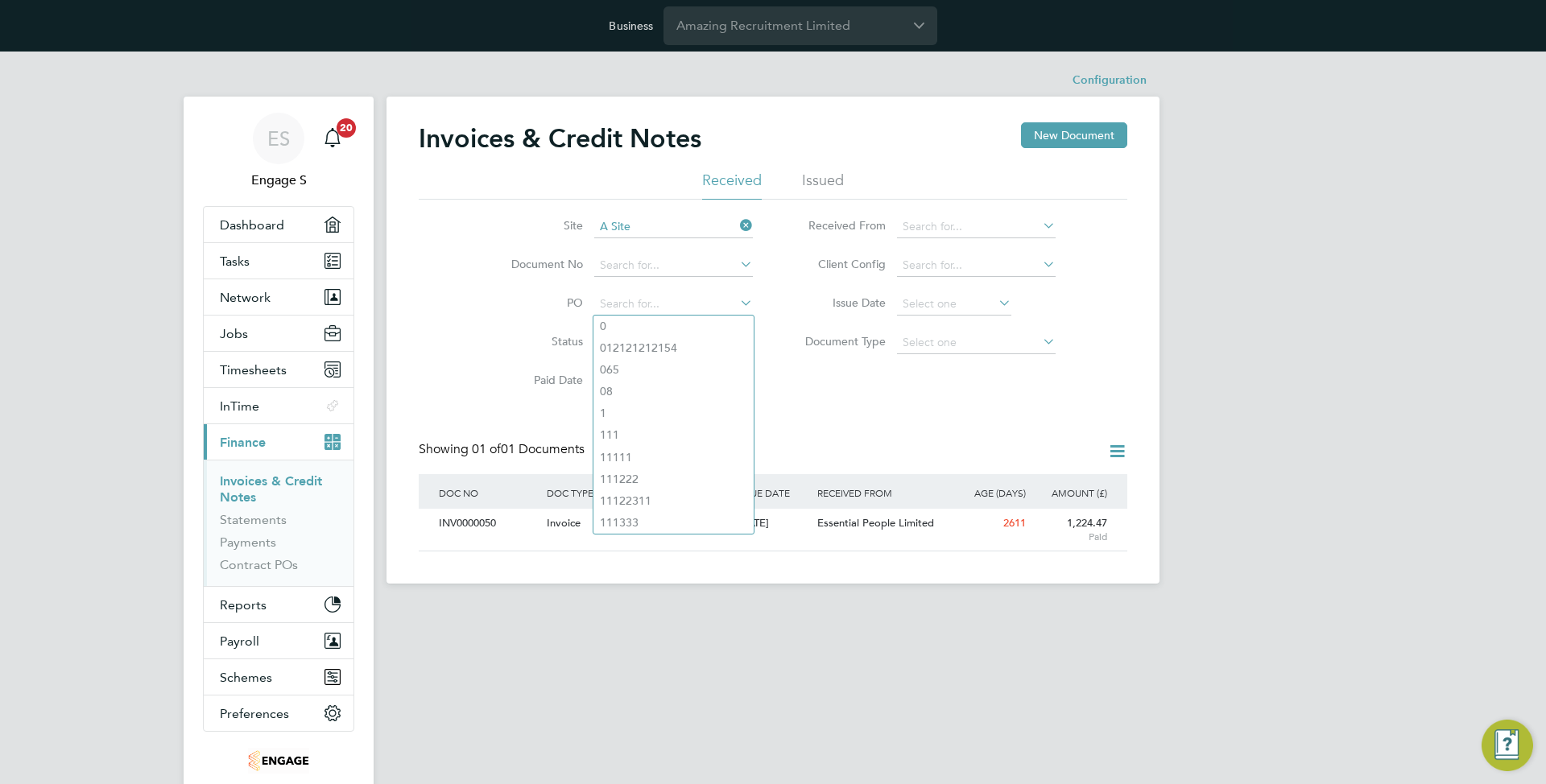
click at [782, 286] on li "Issue Date" at bounding box center [924, 304] width 302 height 38
click at [680, 305] on input at bounding box center [674, 304] width 159 height 22
click at [680, 402] on li "1" at bounding box center [674, 412] width 161 height 21
type input "1"
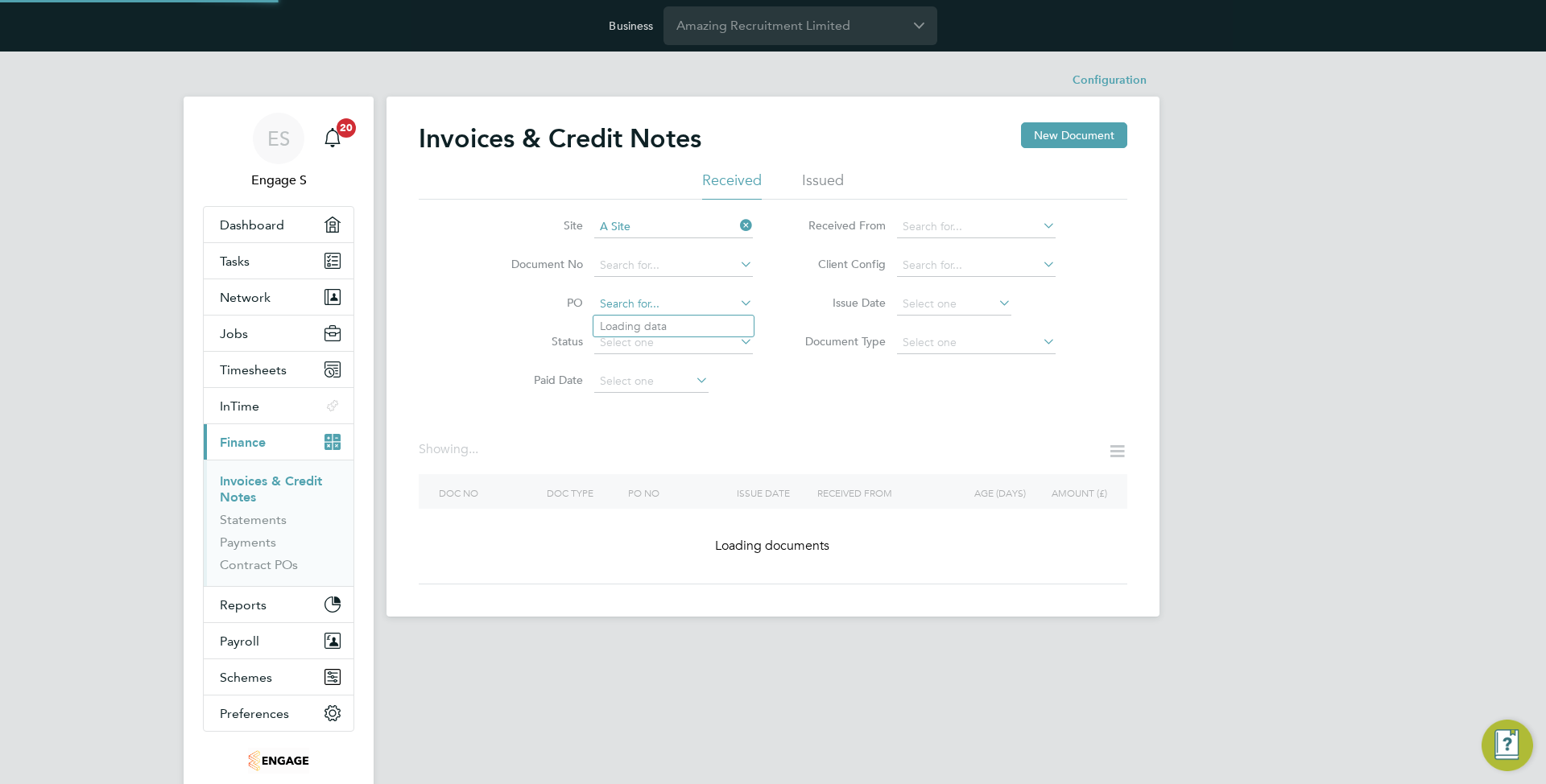
click at [648, 308] on input at bounding box center [674, 304] width 159 height 22
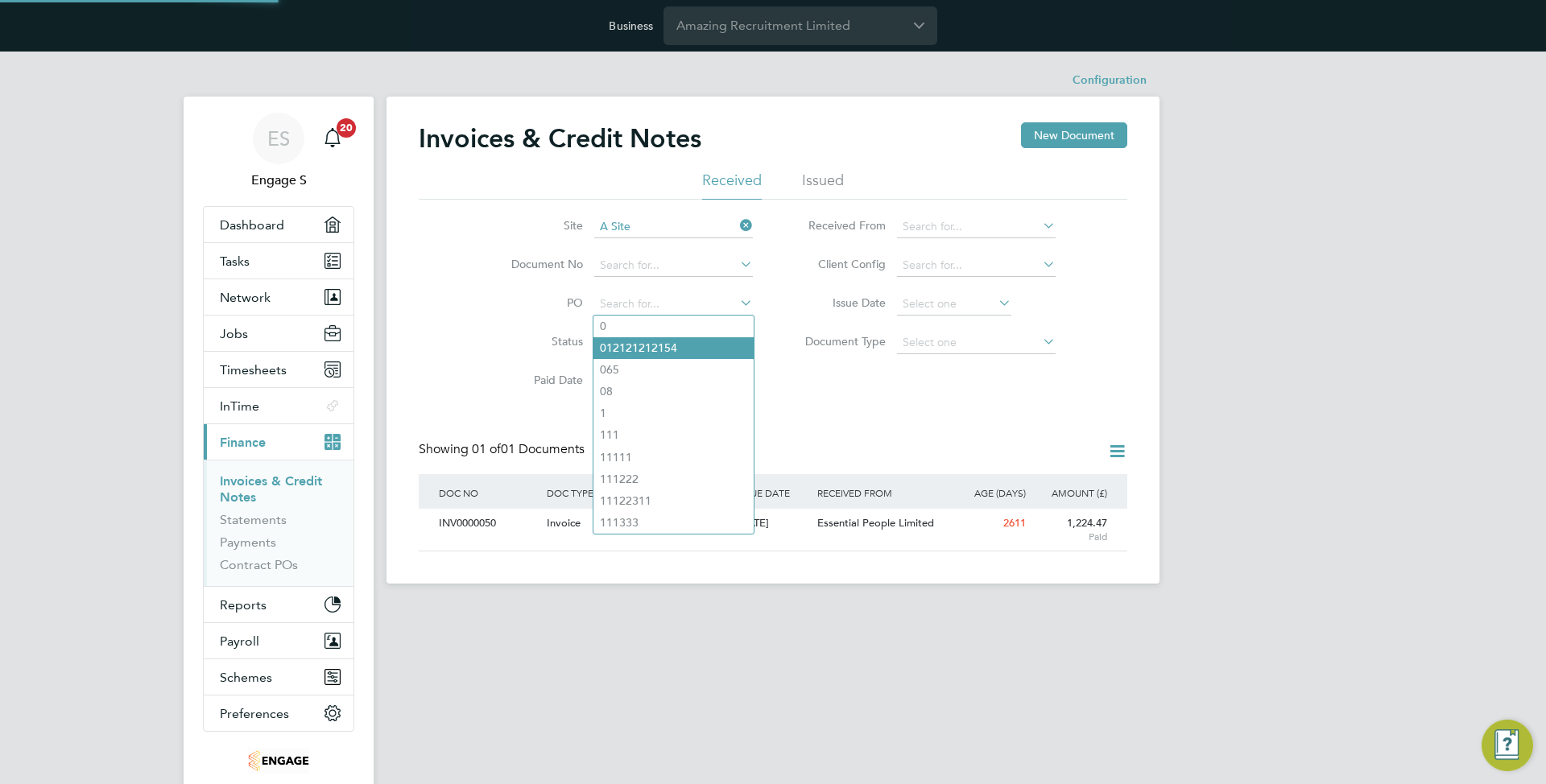
click at [647, 345] on li "012121212154" at bounding box center [674, 348] width 161 height 21
type input "012121212154"
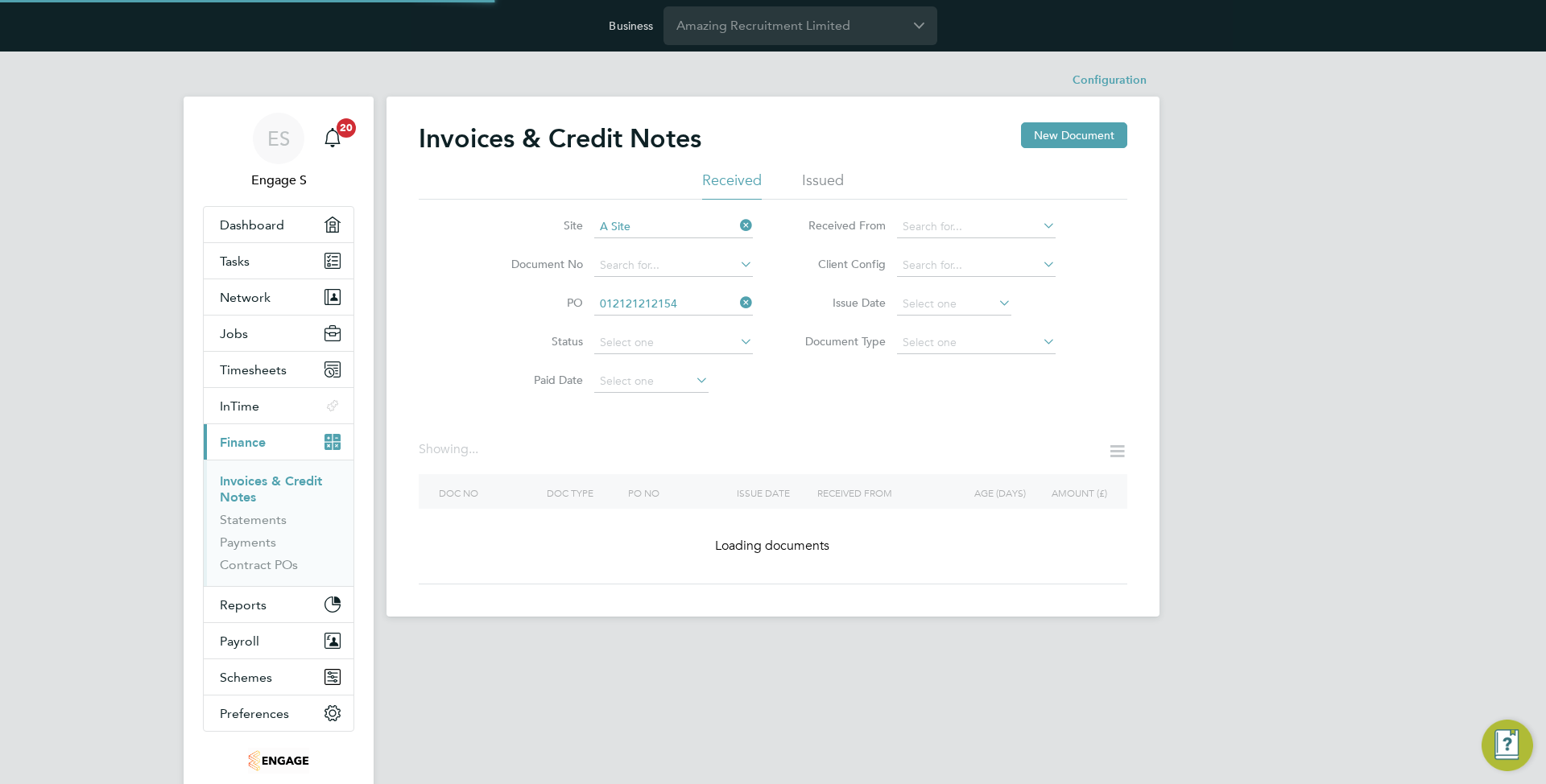
click at [646, 340] on div "Configuration Configuration Invoices & Credit Notes New Document Received Issue…" at bounding box center [772, 340] width 773 height 553
click at [639, 359] on li "Status" at bounding box center [621, 342] width 302 height 38
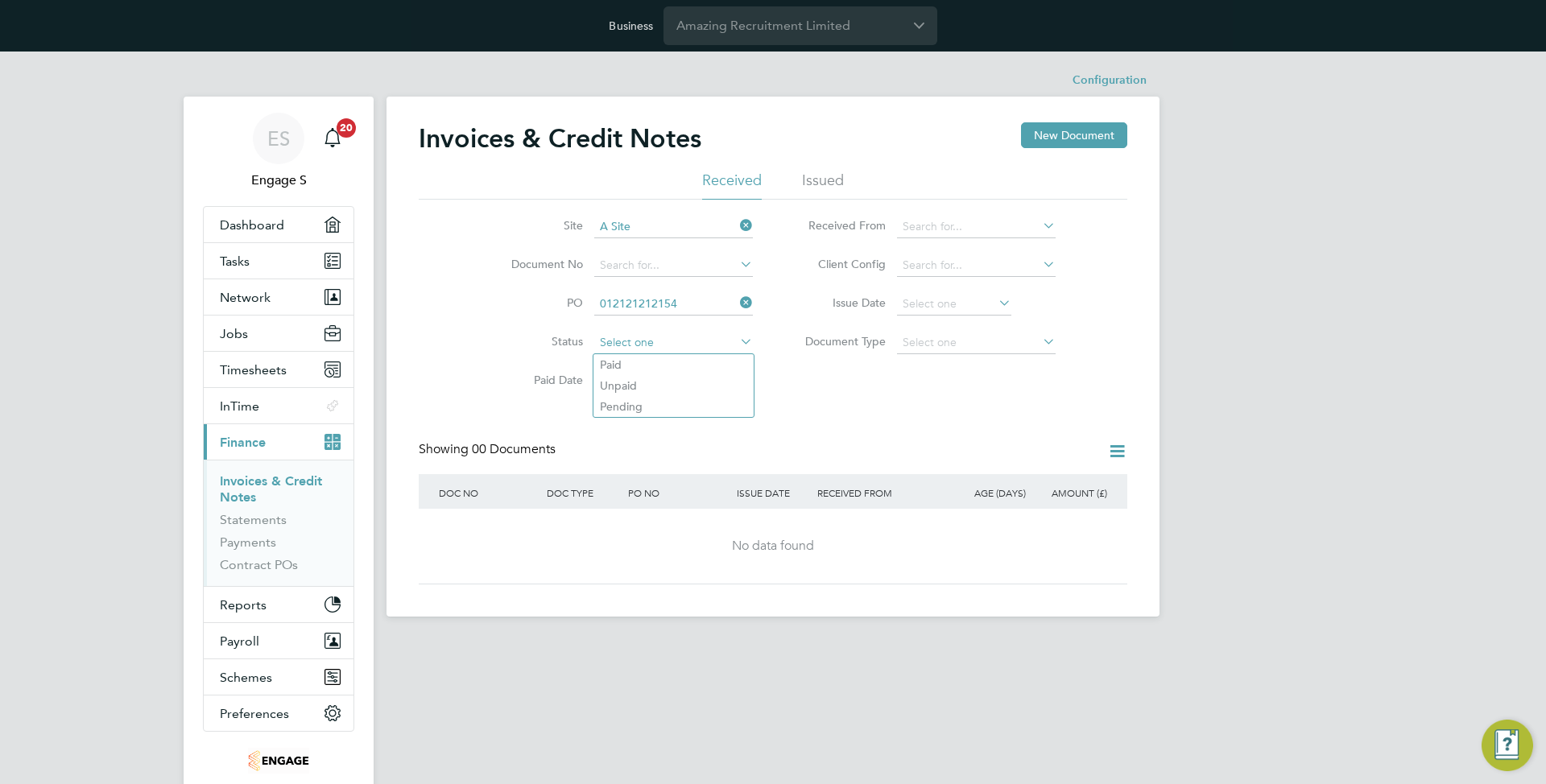
drag, startPoint x: 641, startPoint y: 340, endPoint x: 639, endPoint y: 351, distance: 11.2
click at [640, 341] on input at bounding box center [674, 342] width 159 height 22
click at [632, 372] on li "Paid" at bounding box center [674, 365] width 161 height 21
type input "Paid"
drag, startPoint x: 743, startPoint y: 342, endPoint x: 747, endPoint y: 333, distance: 9.8
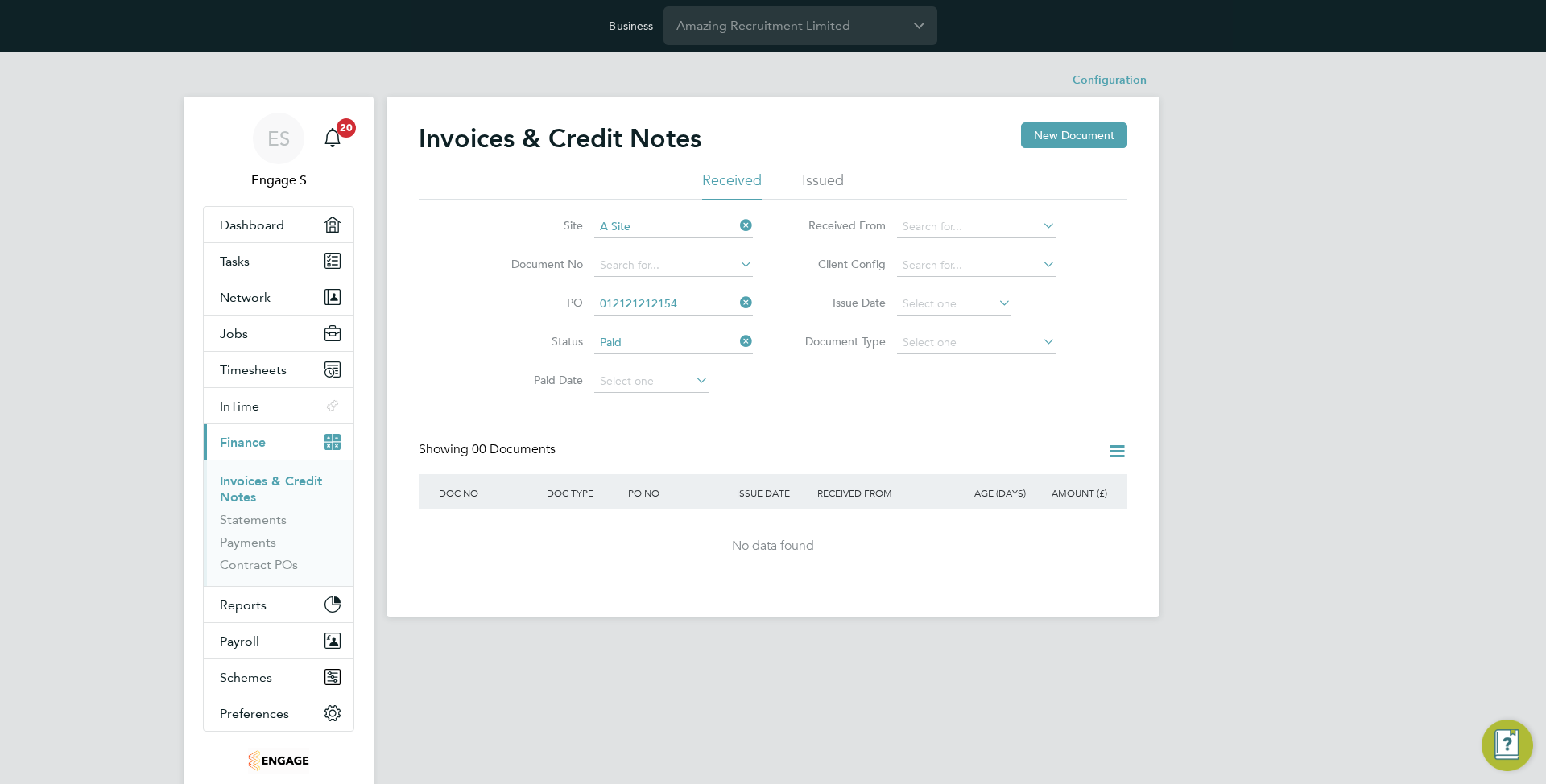
click at [736, 341] on icon at bounding box center [736, 341] width 0 height 22
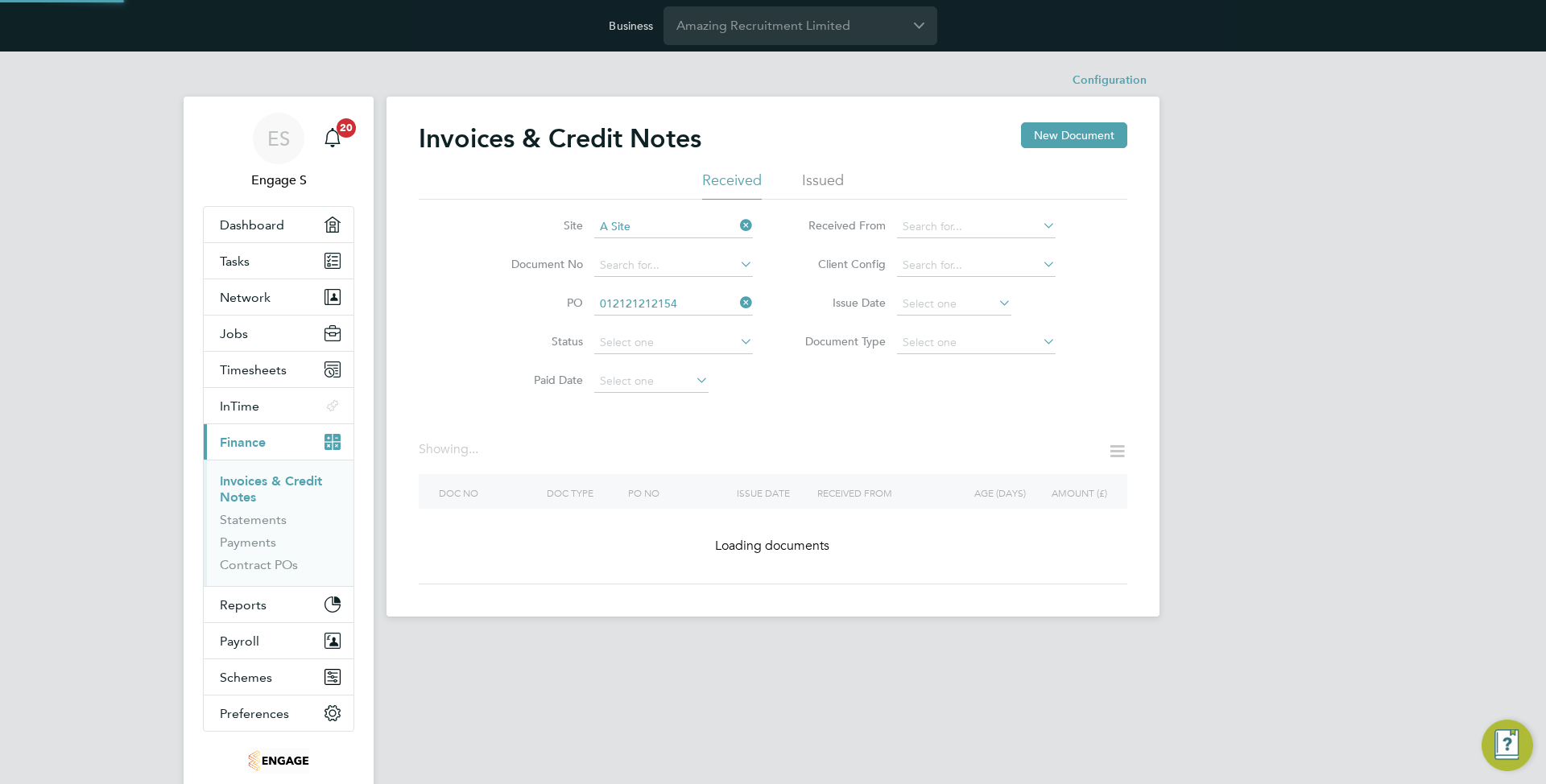
drag, startPoint x: 747, startPoint y: 307, endPoint x: 769, endPoint y: 323, distance: 27.2
click at [736, 307] on icon at bounding box center [736, 302] width 0 height 22
